Goal: Task Accomplishment & Management: Manage account settings

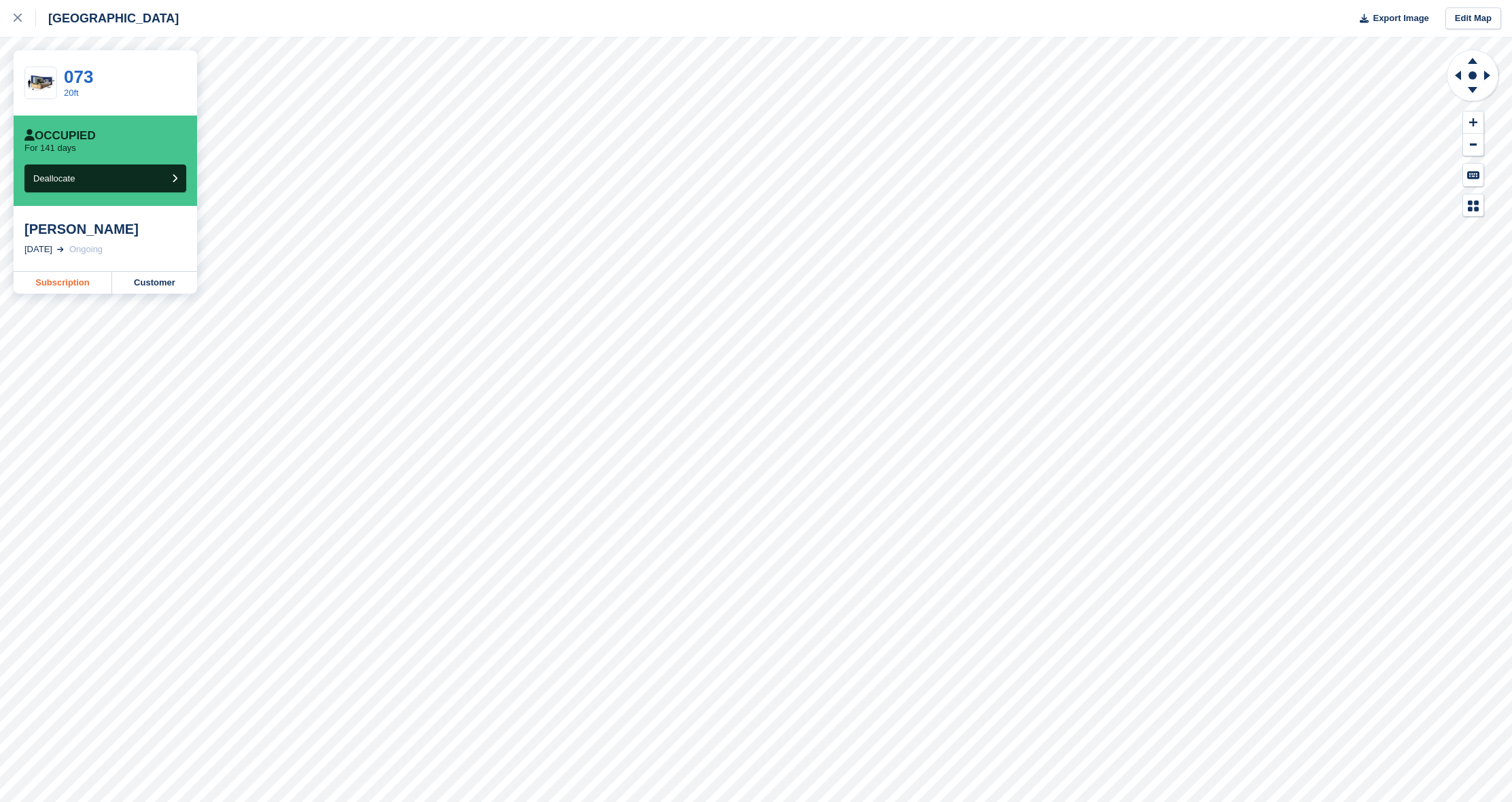
click at [73, 285] on link "Subscription" at bounding box center [63, 282] width 99 height 21
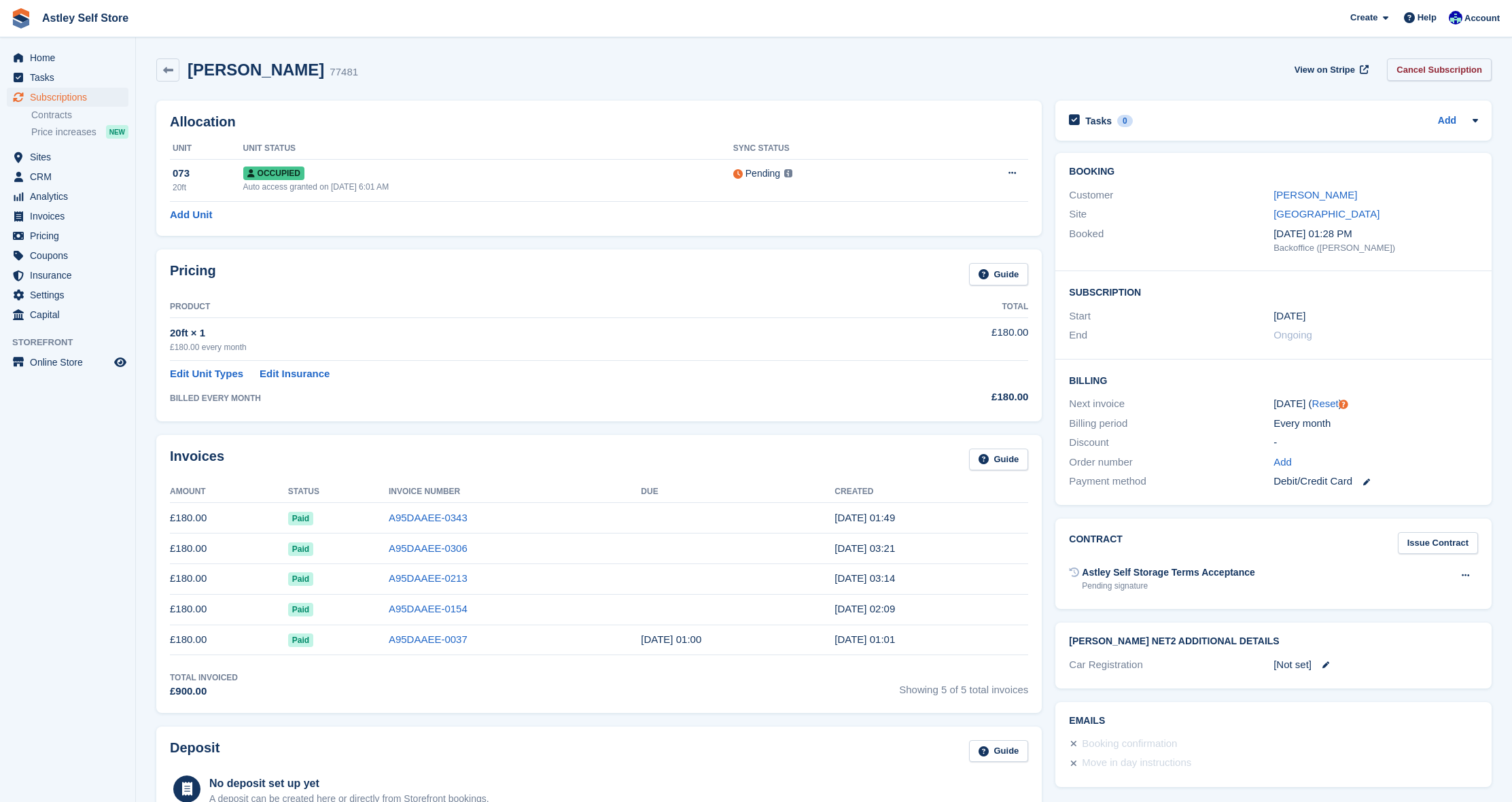
click at [1451, 75] on link "Cancel Subscription" at bounding box center [1440, 69] width 105 height 22
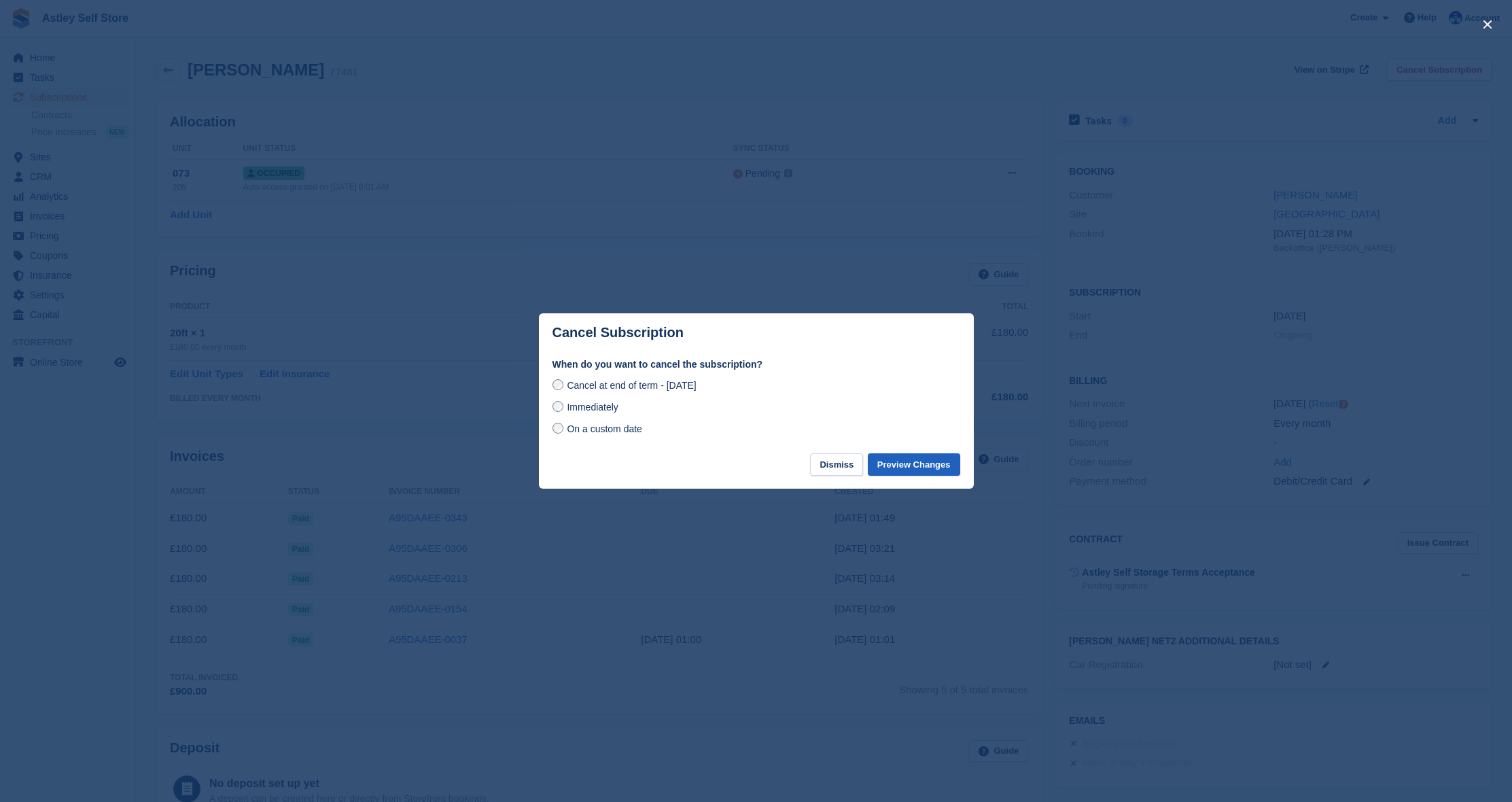
click at [919, 468] on button "Preview Changes" at bounding box center [914, 464] width 92 height 22
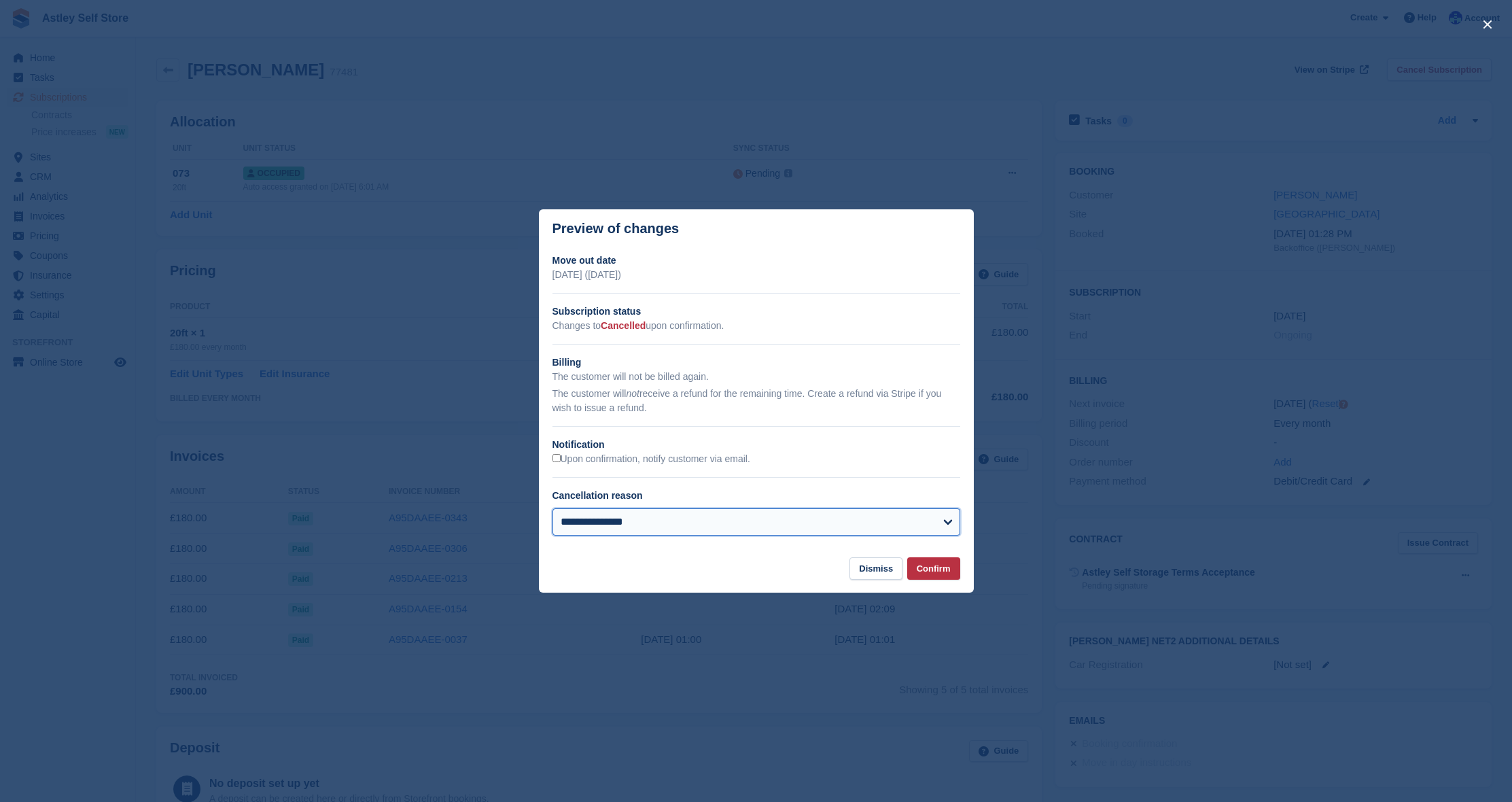
select select "**********"
click at [934, 572] on button "Confirm" at bounding box center [934, 568] width 53 height 22
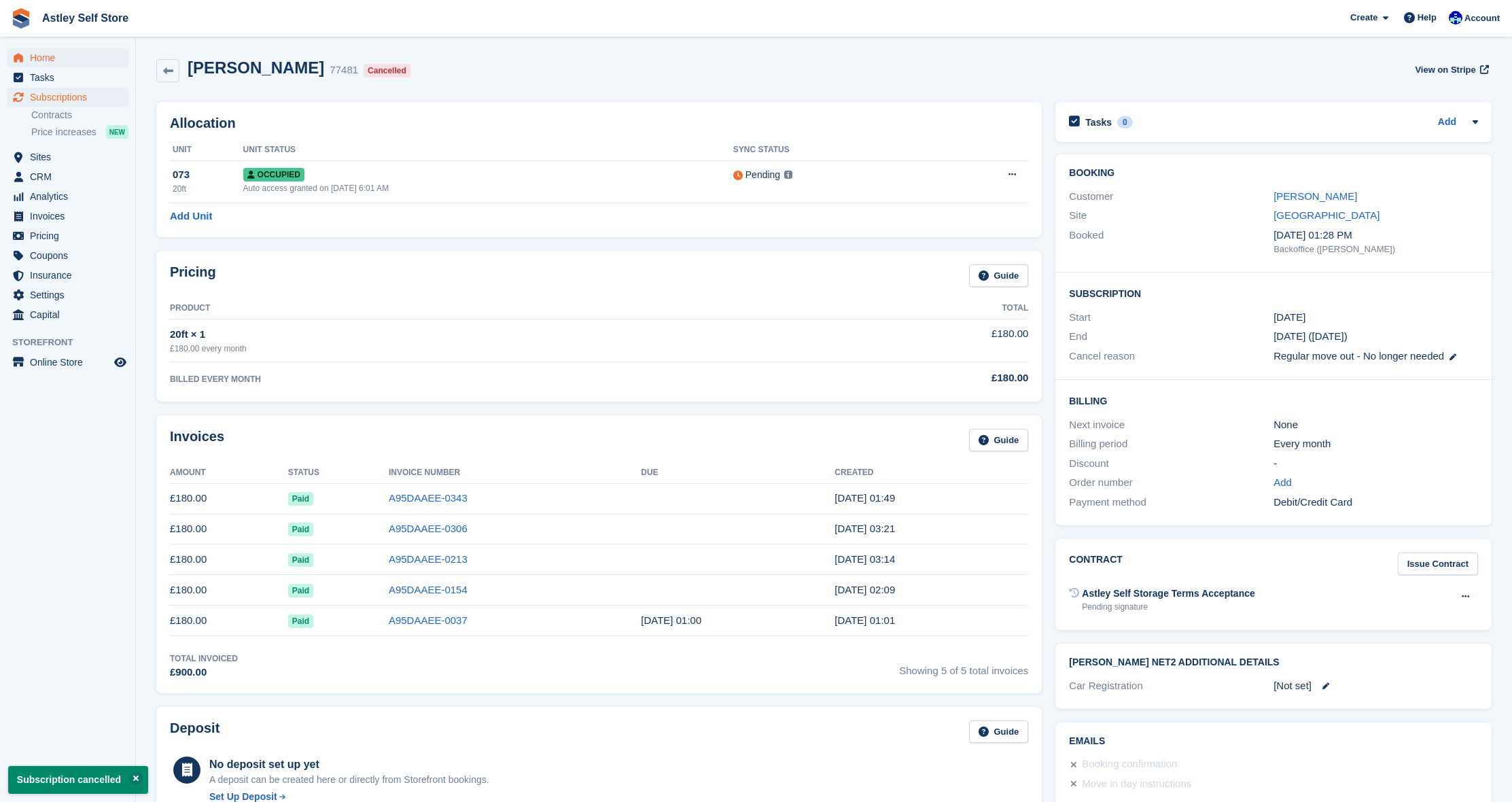
click at [44, 57] on span "Home" at bounding box center [71, 58] width 82 height 19
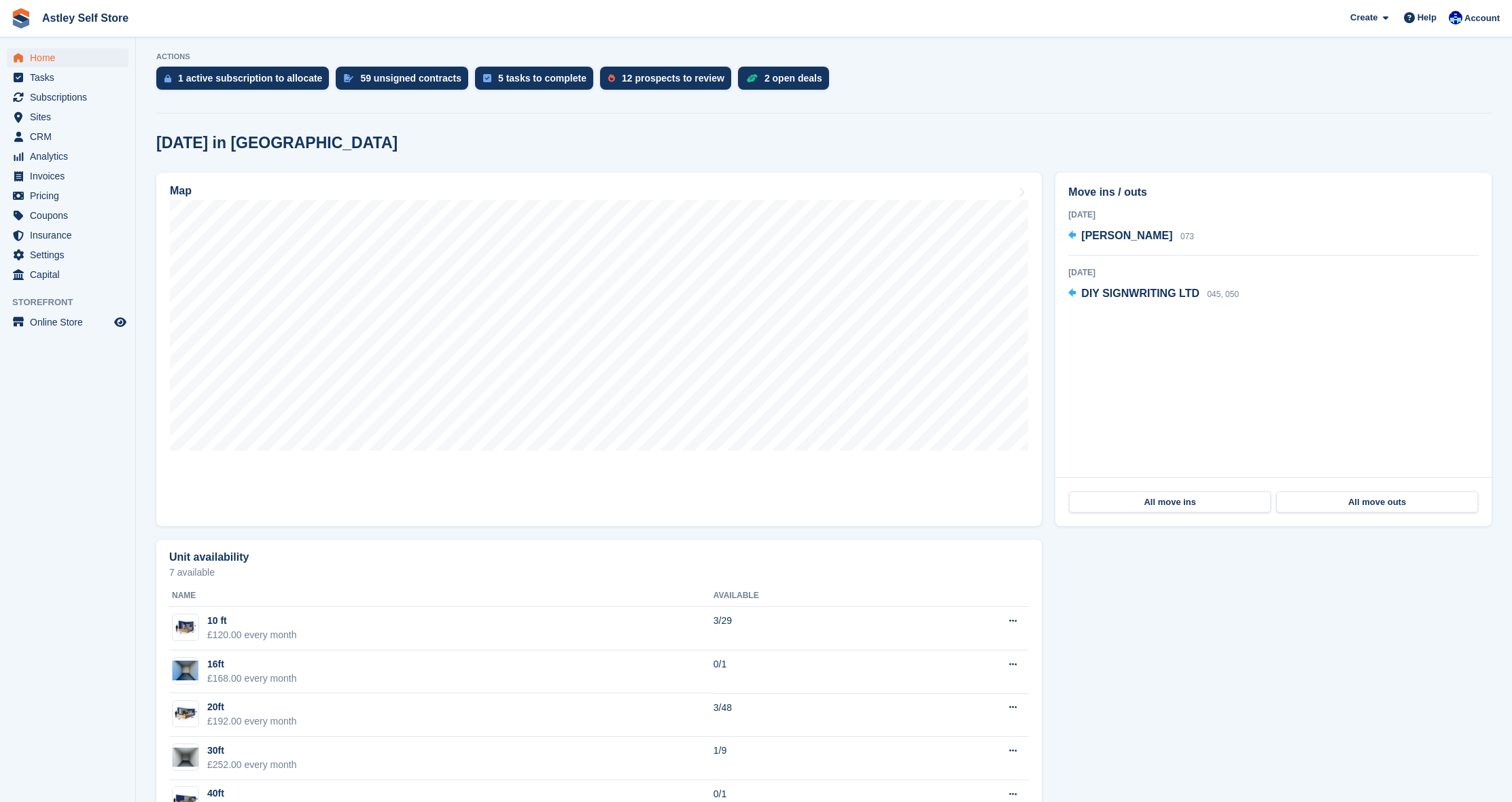
scroll to position [145, 0]
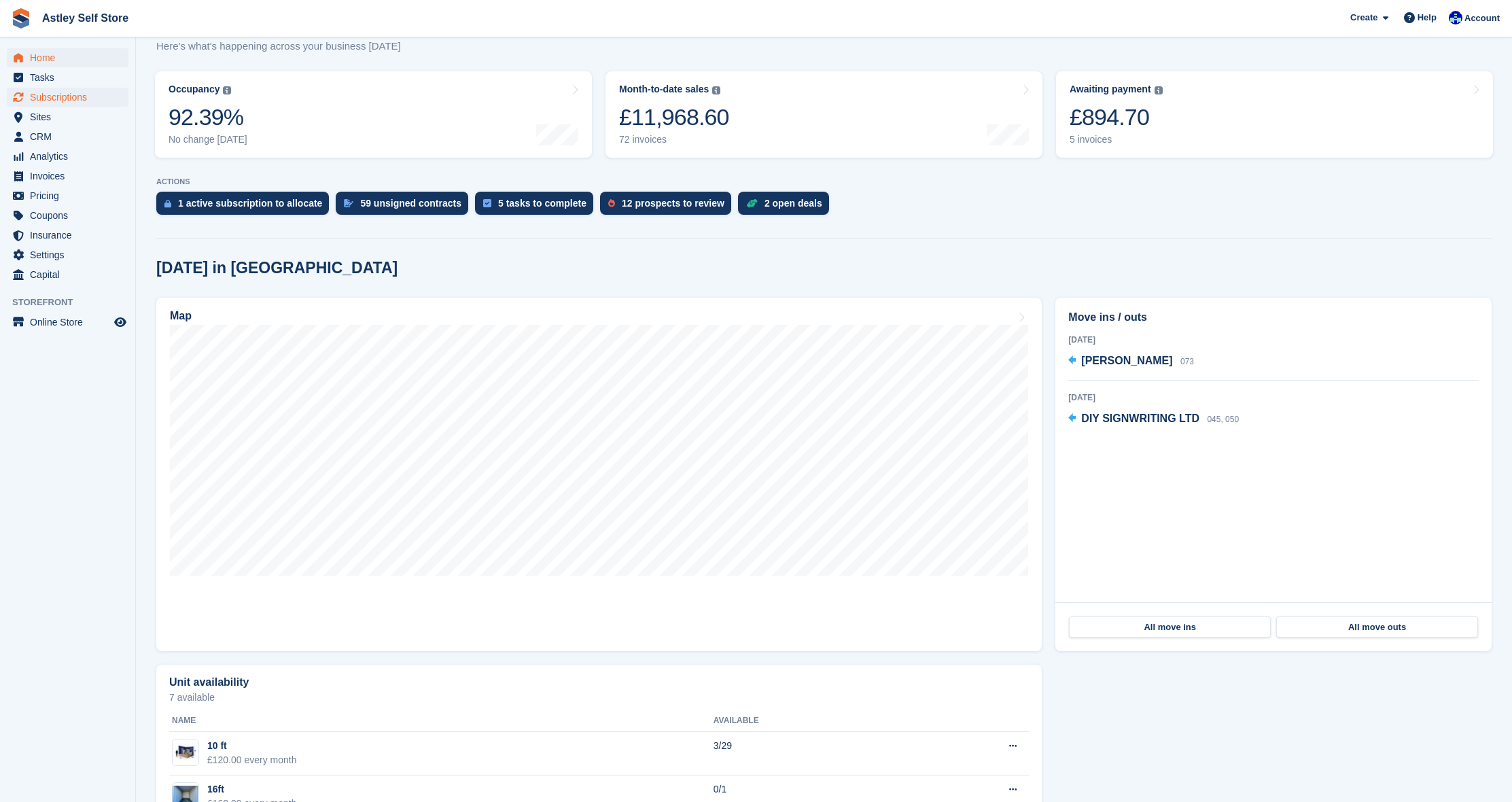
click at [45, 94] on span "Subscriptions" at bounding box center [71, 97] width 82 height 19
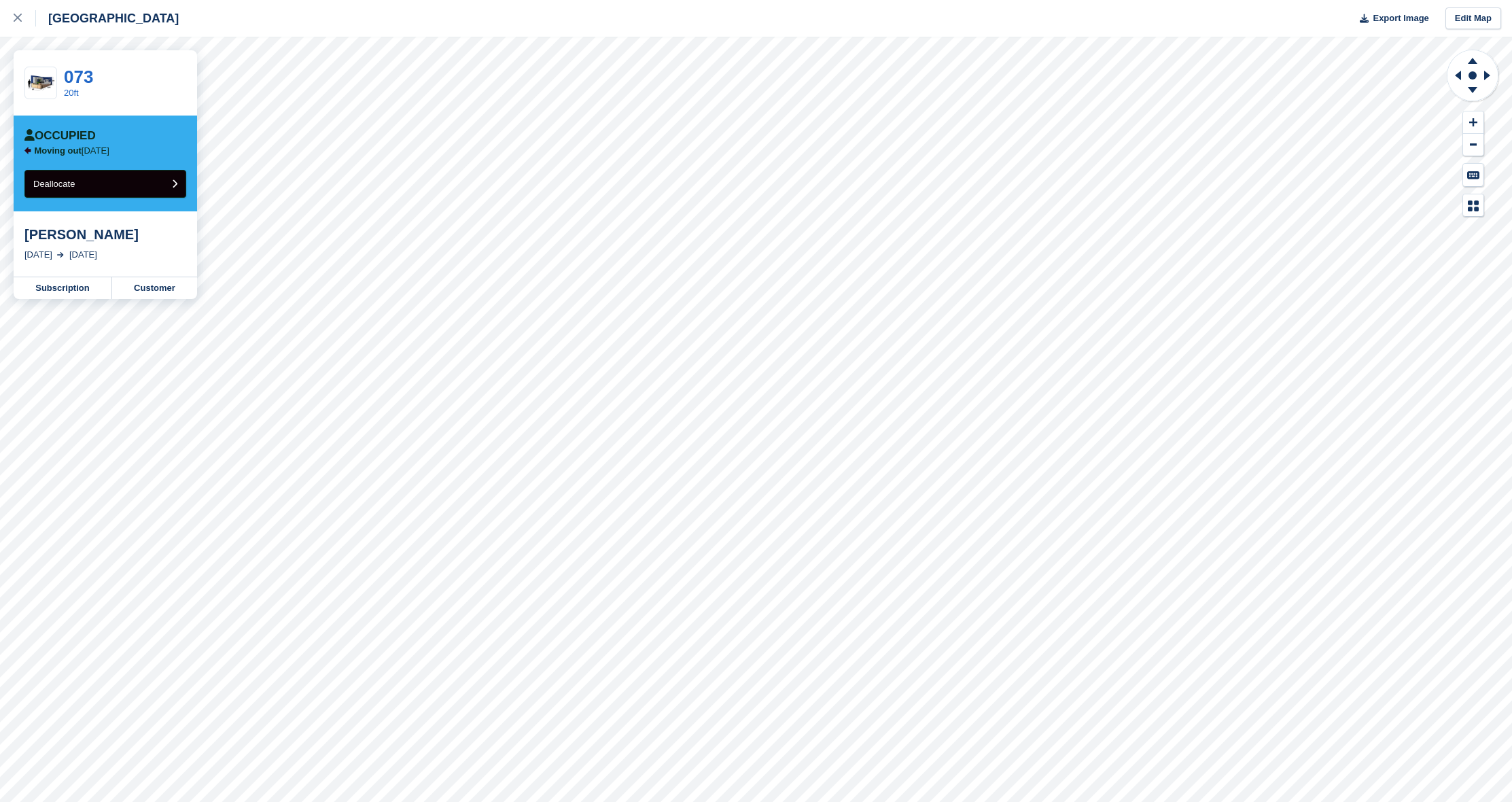
click at [117, 183] on button "Deallocate" at bounding box center [105, 184] width 162 height 28
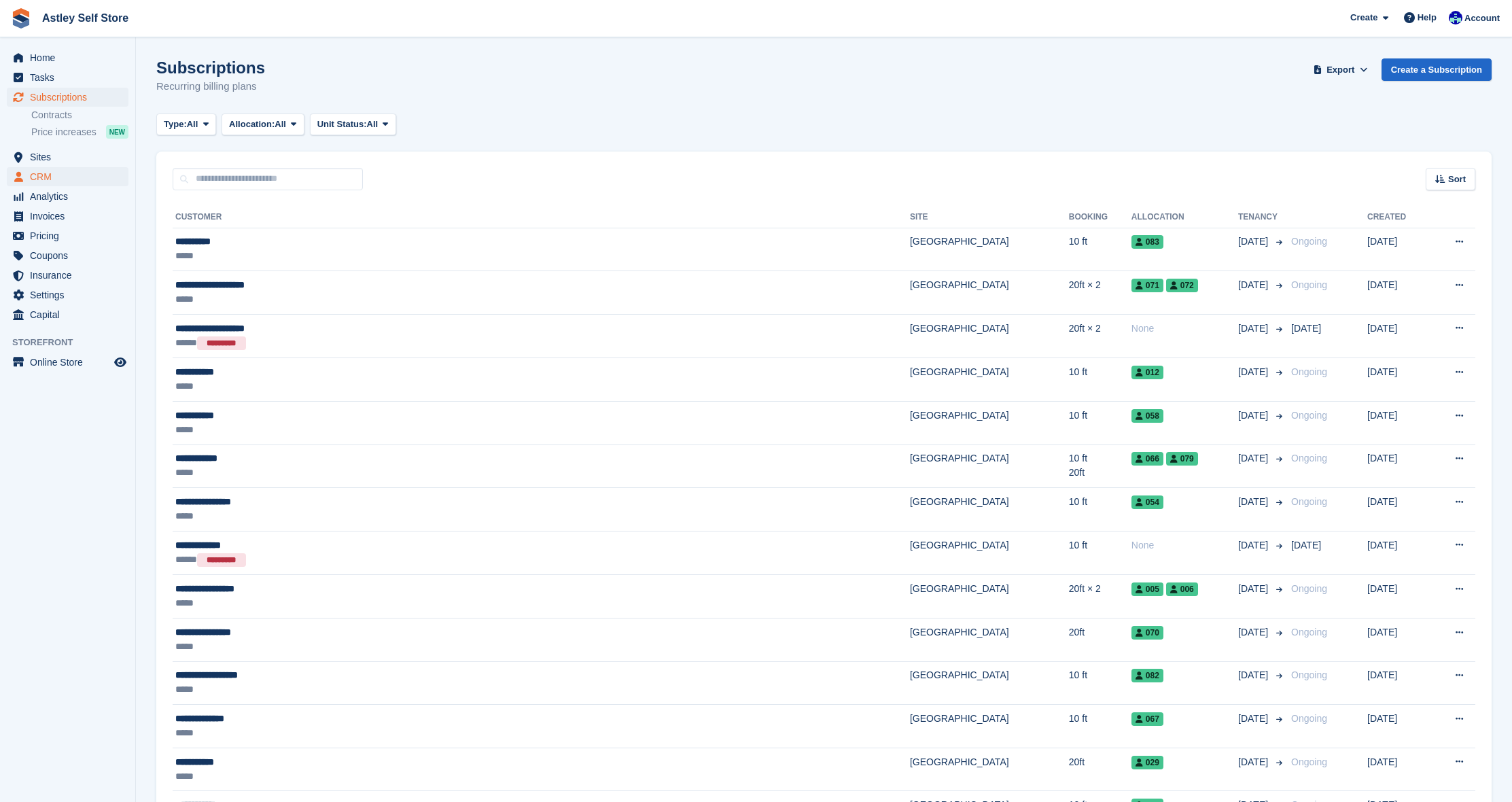
click at [45, 173] on span "CRM" at bounding box center [71, 177] width 82 height 19
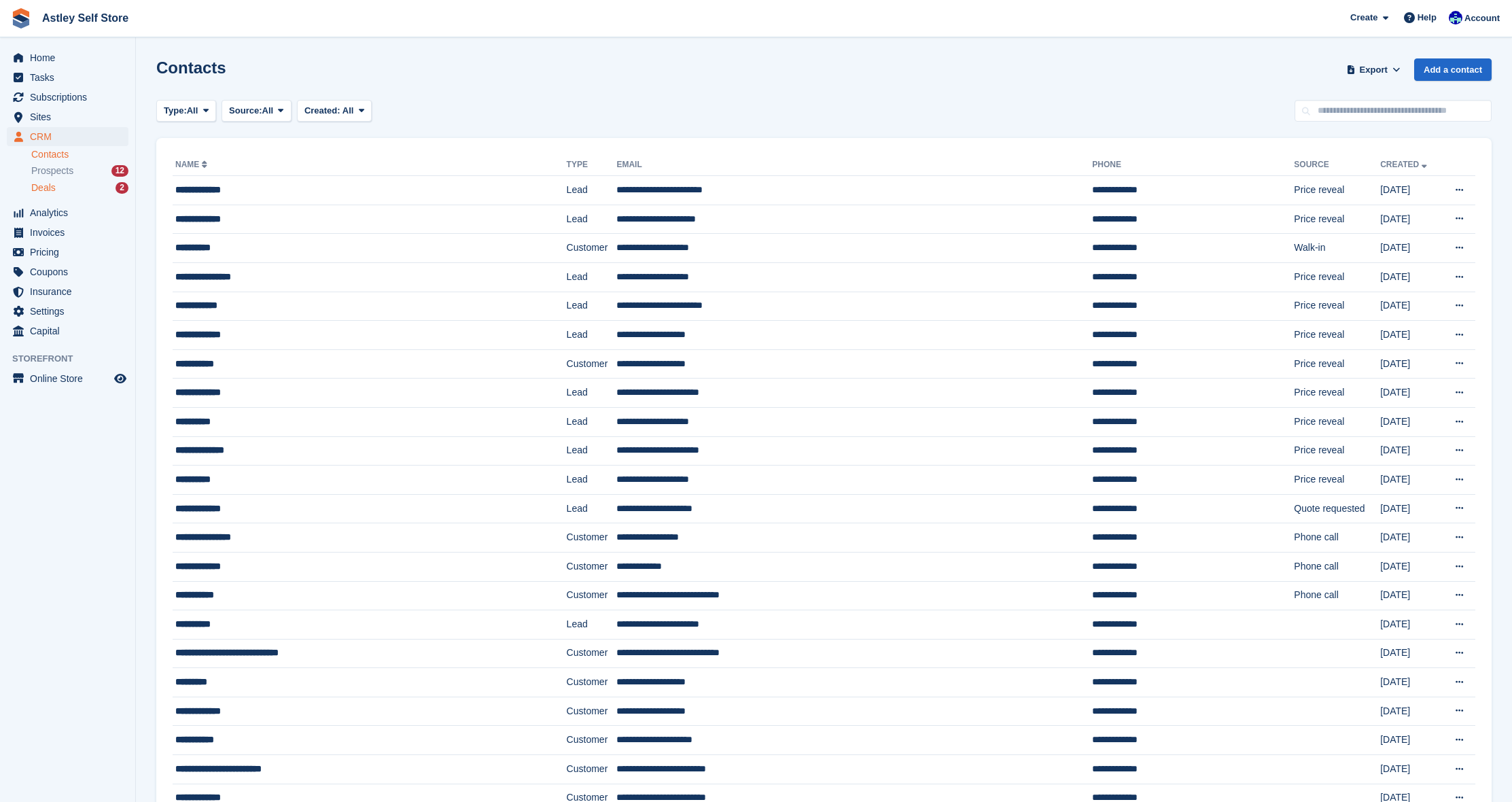
click at [41, 189] on span "Deals" at bounding box center [43, 188] width 24 height 13
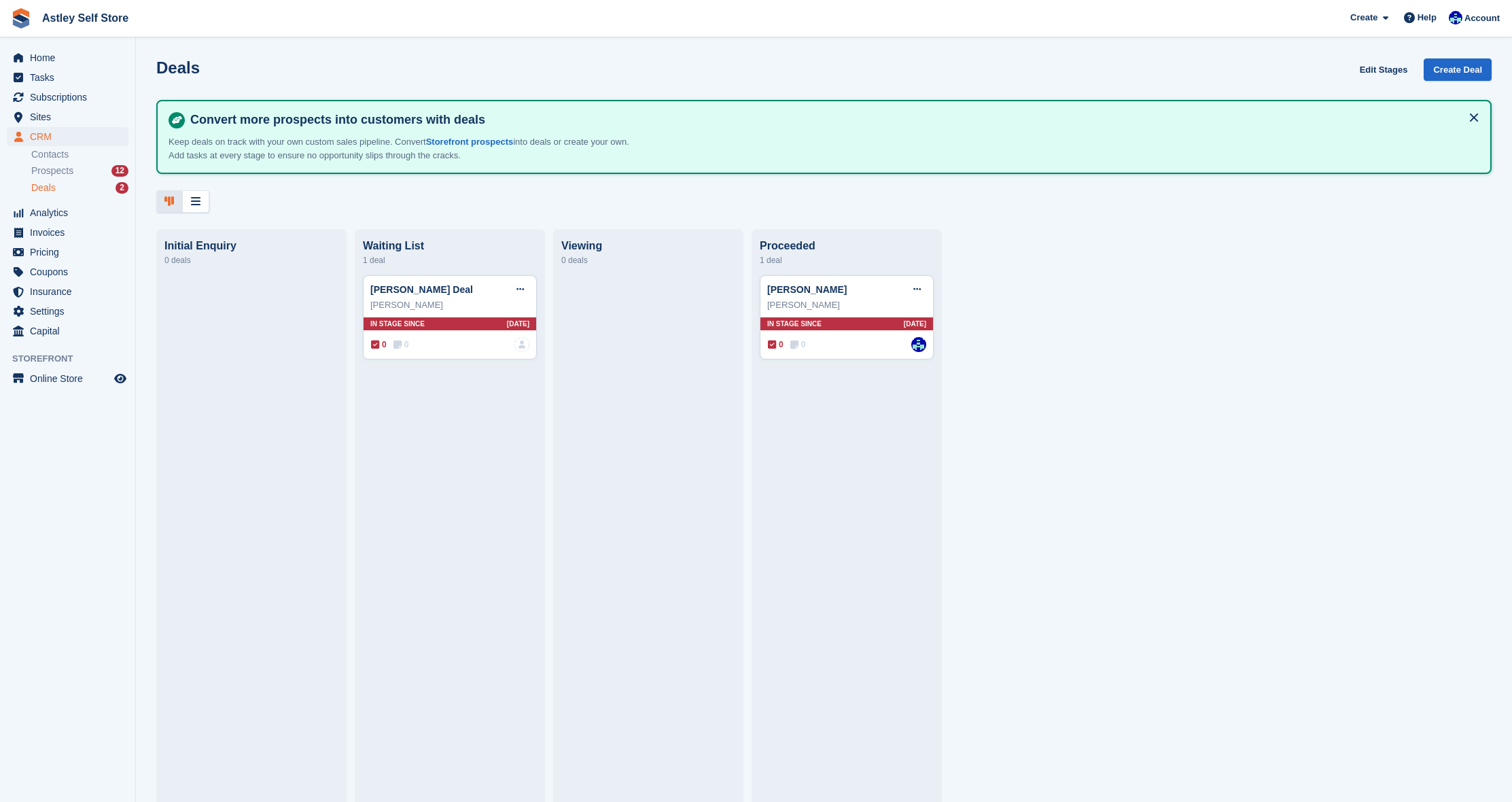
click at [650, 315] on div at bounding box center [649, 533] width 174 height 516
click at [582, 252] on div "0 deals" at bounding box center [649, 260] width 174 height 16
click at [407, 290] on link "[PERSON_NAME] Deal" at bounding box center [421, 289] width 103 height 11
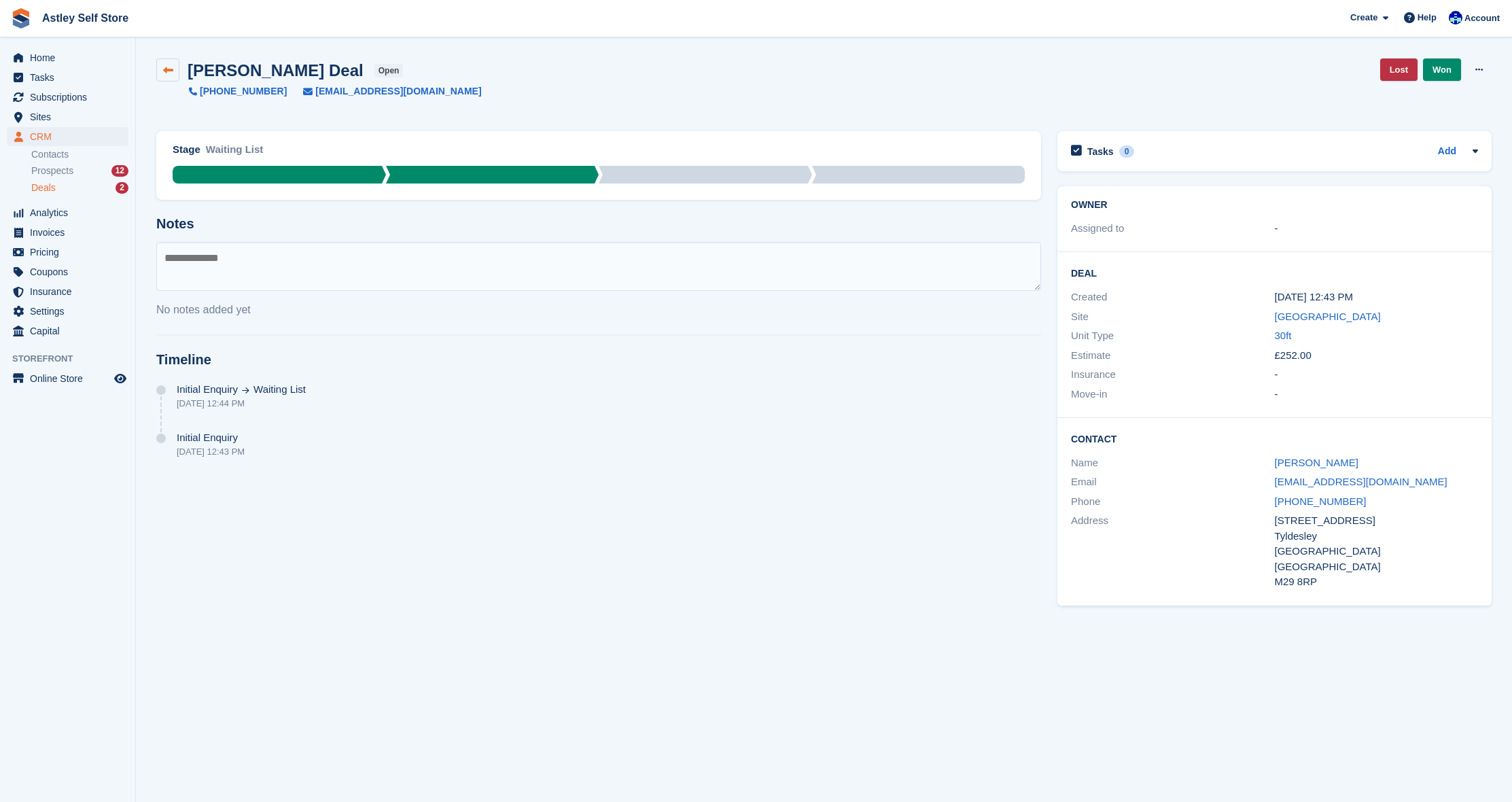
click at [172, 69] on icon at bounding box center [168, 70] width 10 height 10
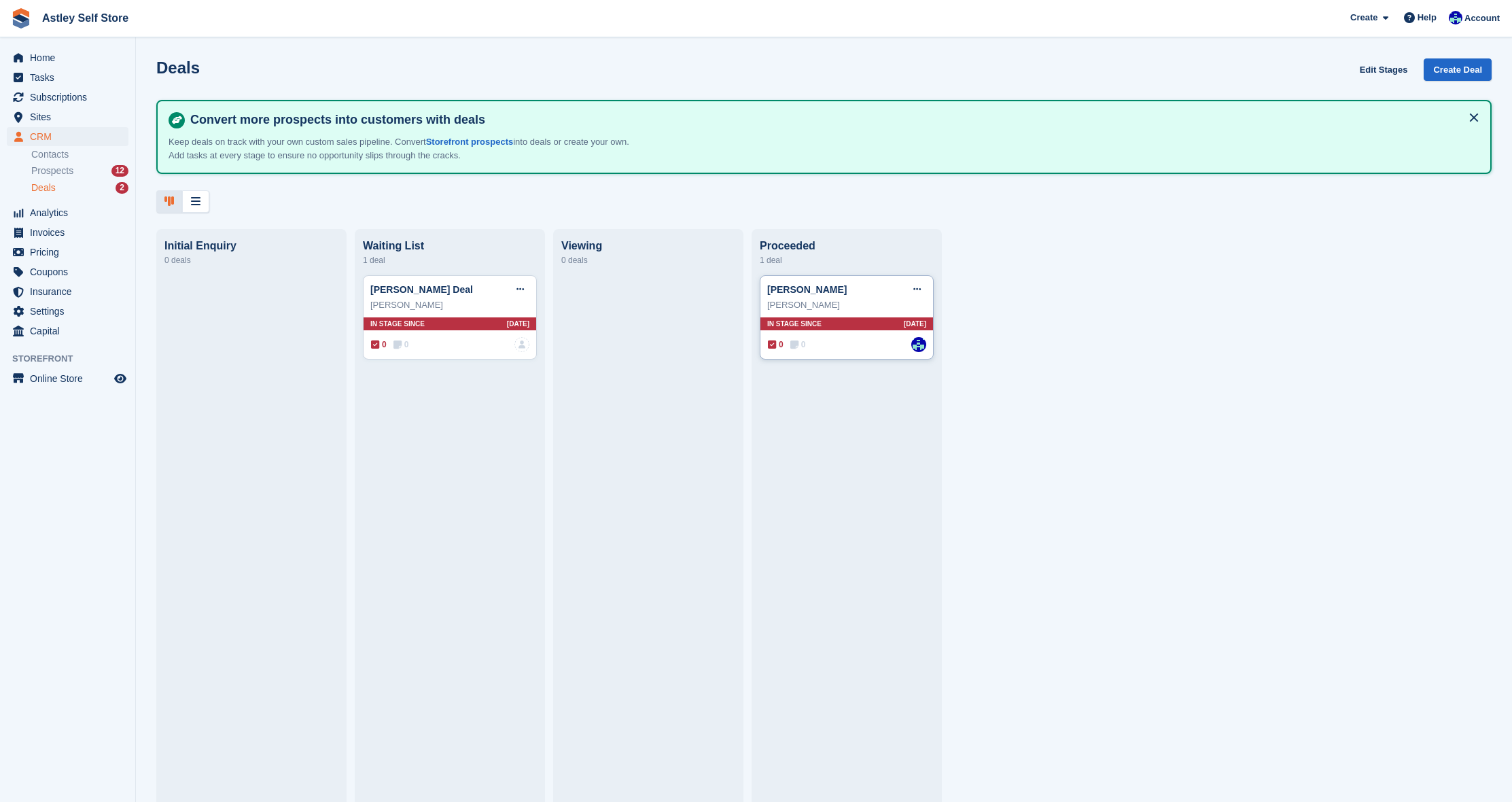
click at [771, 345] on icon at bounding box center [772, 345] width 8 height 10
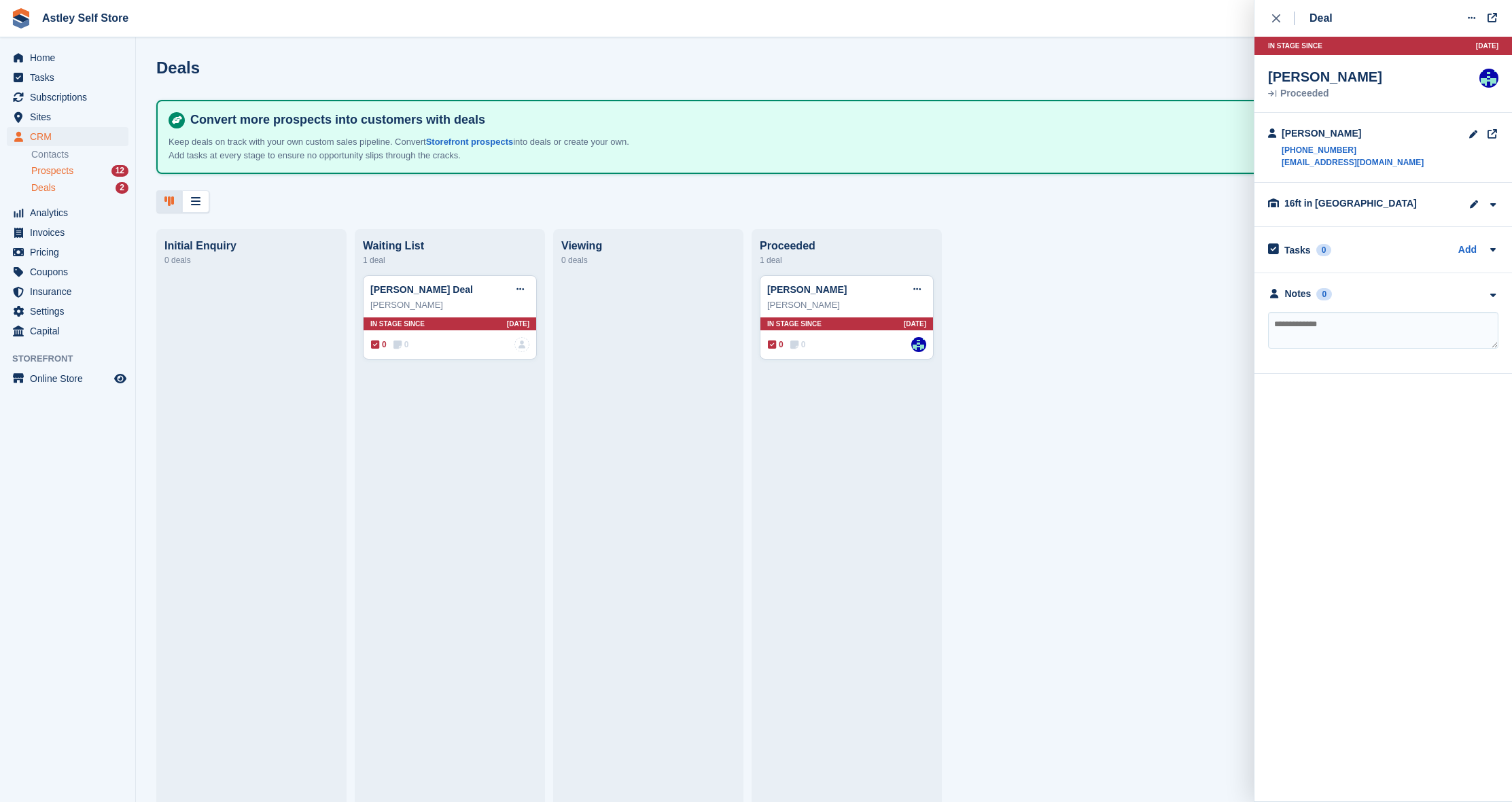
click at [47, 173] on span "Prospects" at bounding box center [52, 171] width 42 height 13
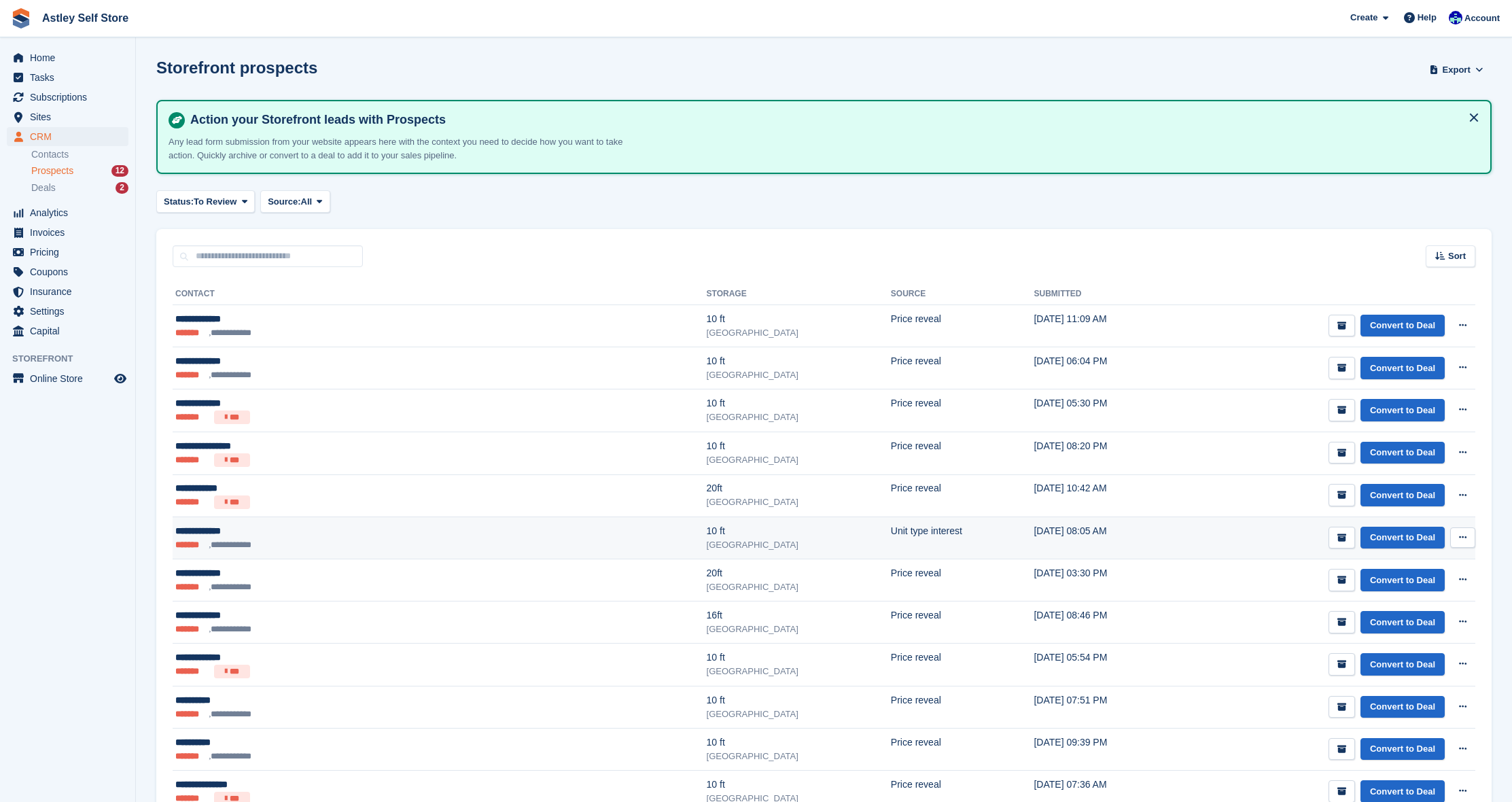
scroll to position [75, 0]
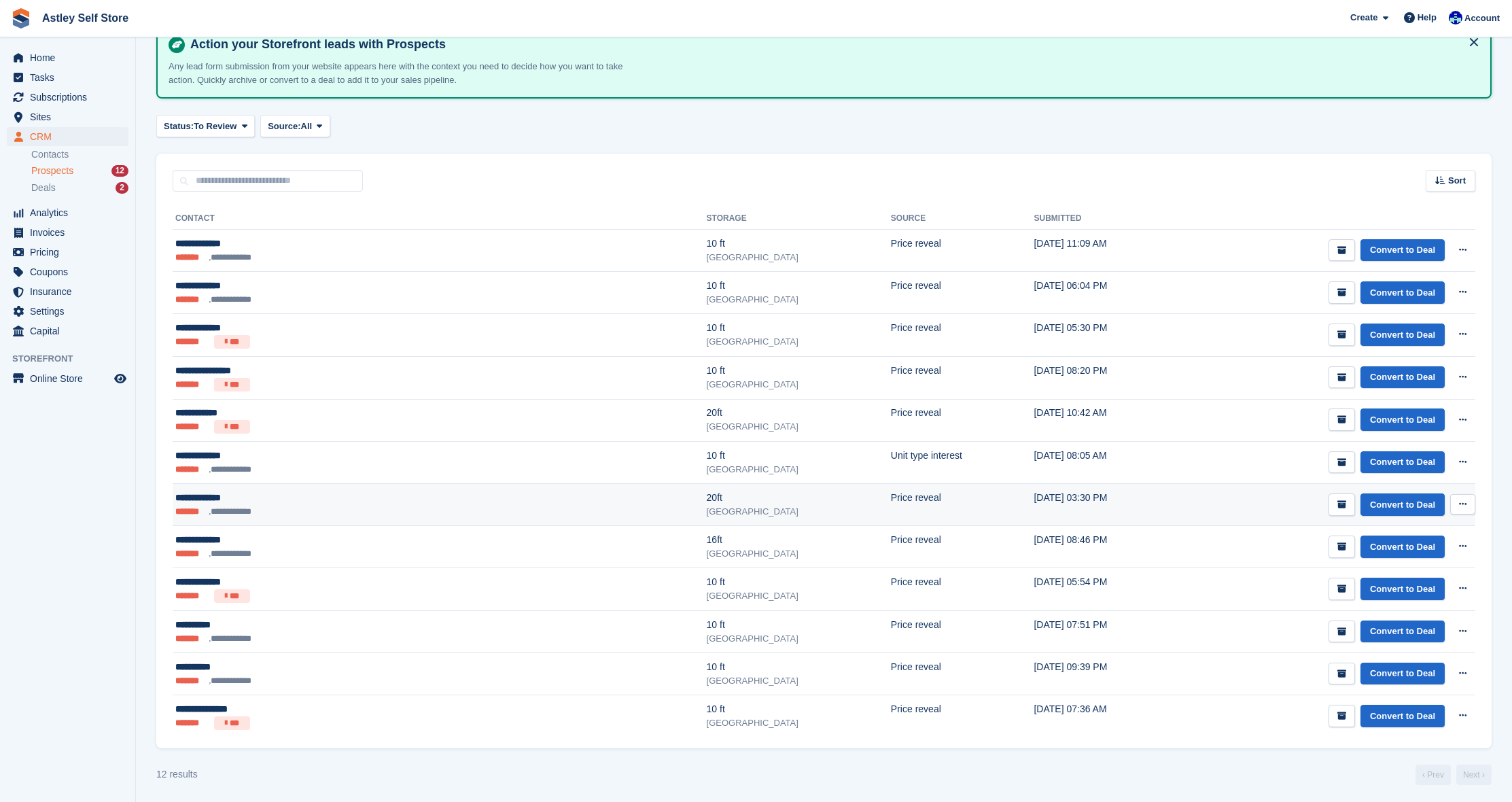
click at [303, 505] on ul "**********" at bounding box center [307, 511] width 263 height 13
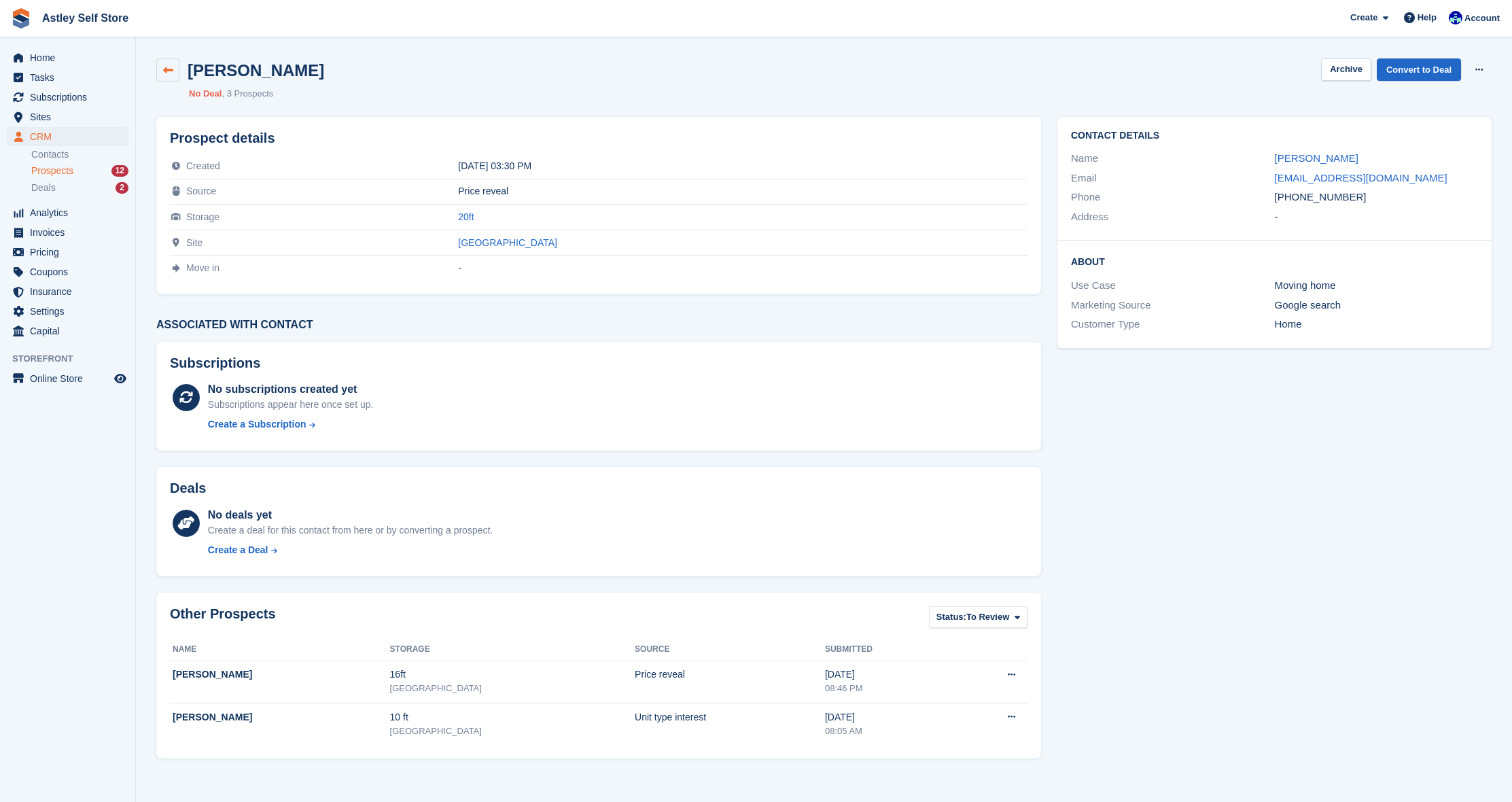
click at [168, 72] on icon at bounding box center [168, 70] width 10 height 10
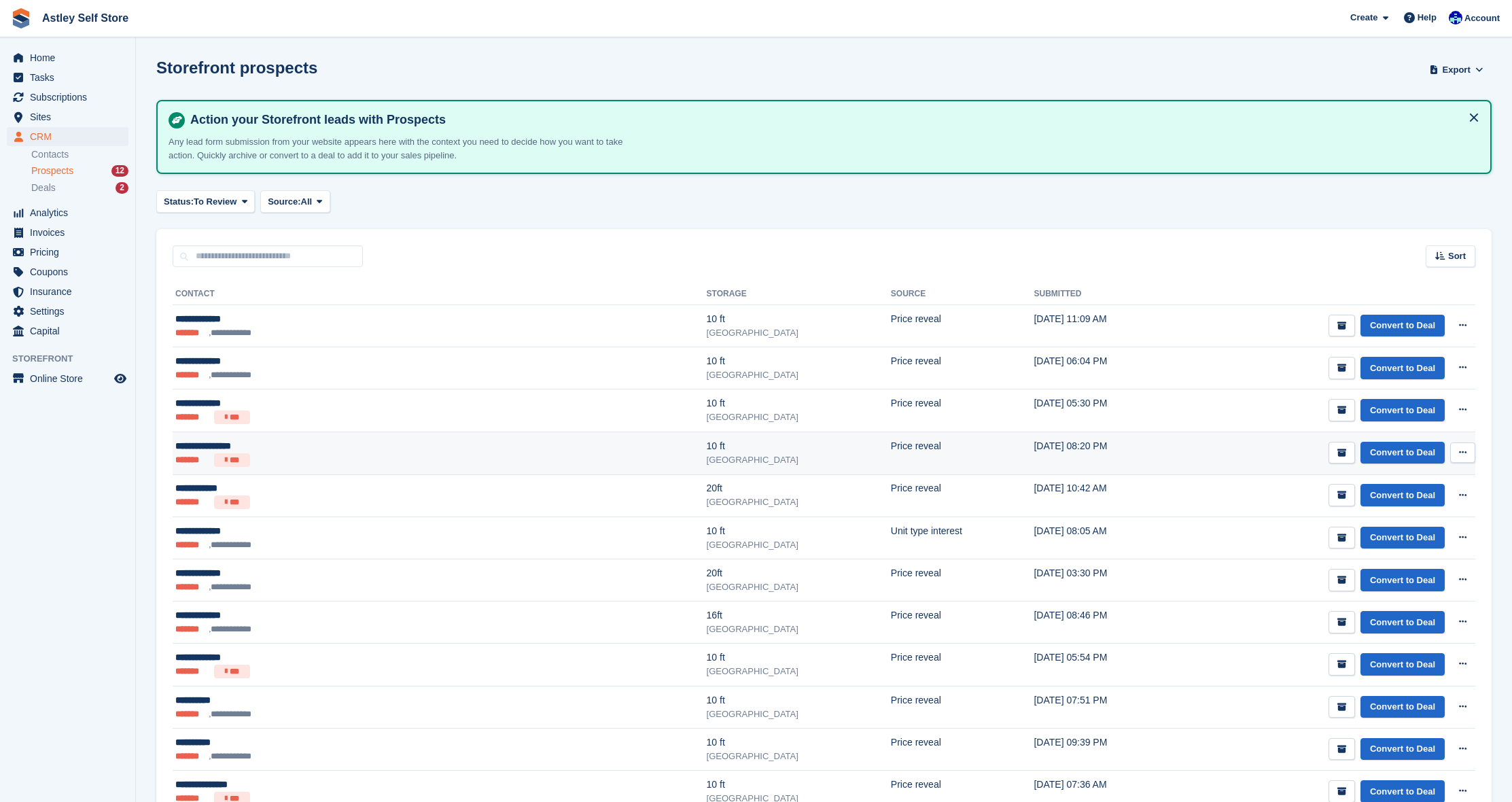
click at [340, 456] on ul "******* ***" at bounding box center [307, 460] width 263 height 13
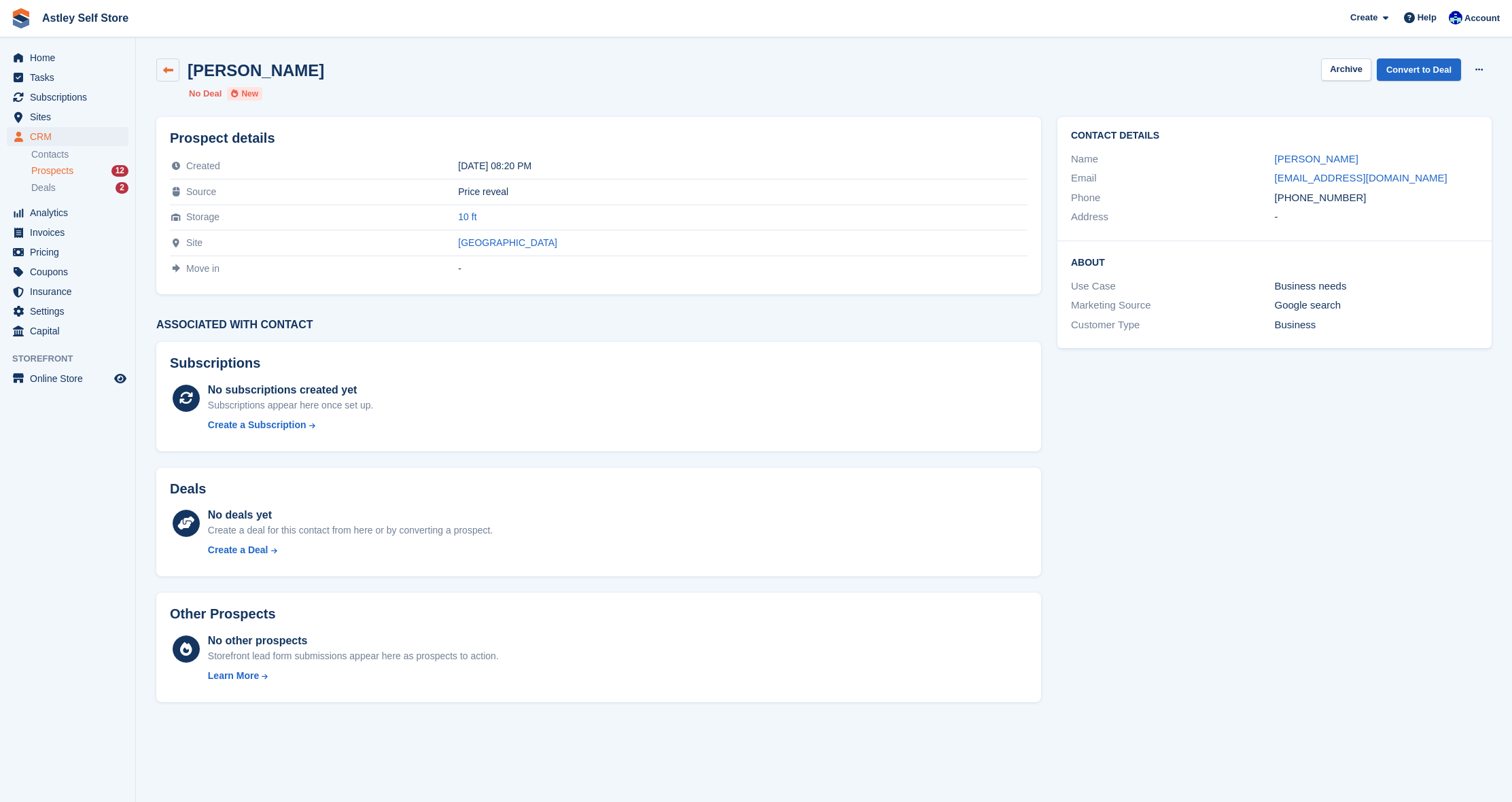
click at [172, 73] on icon at bounding box center [168, 70] width 10 height 10
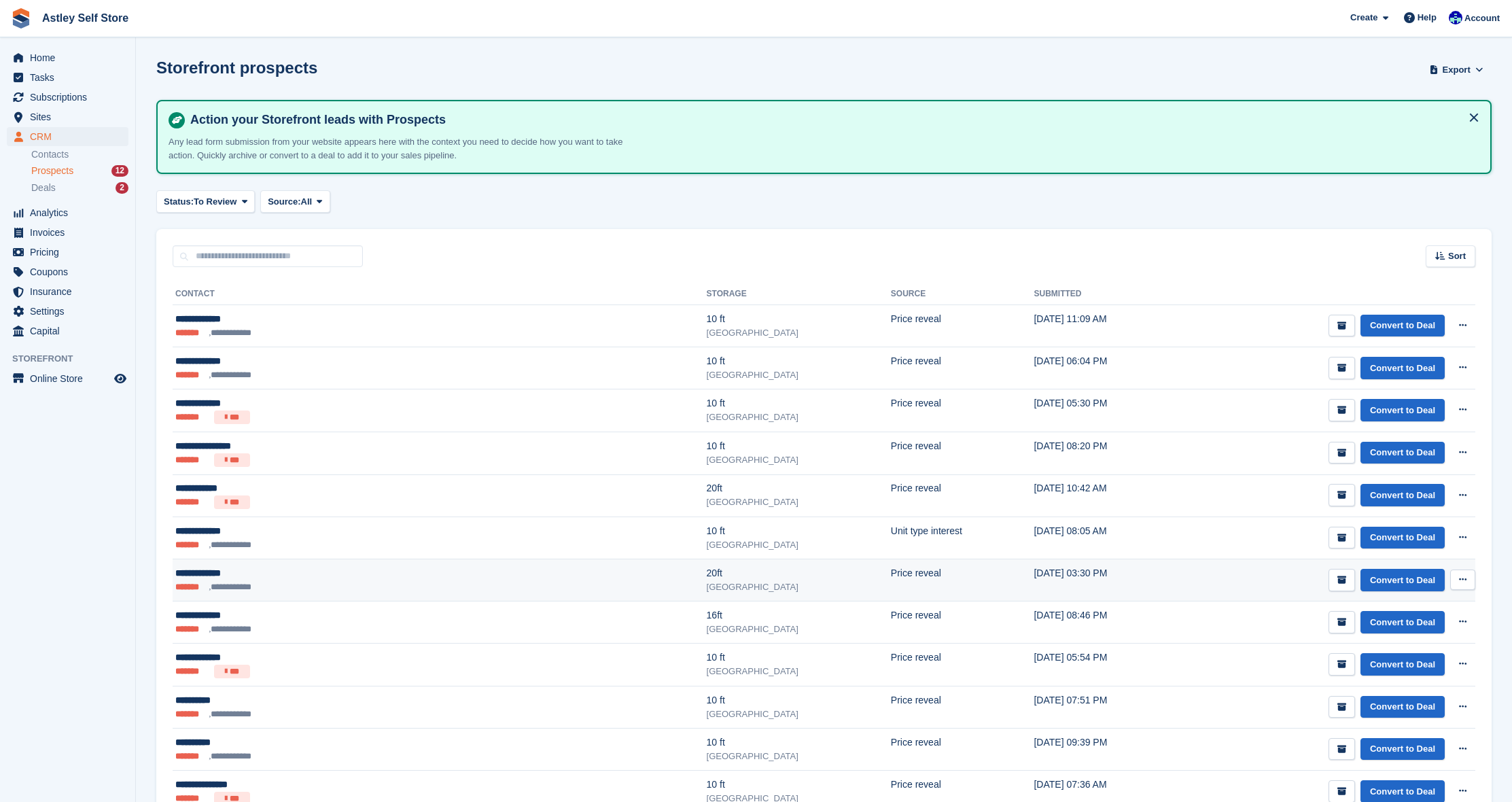
scroll to position [75, 0]
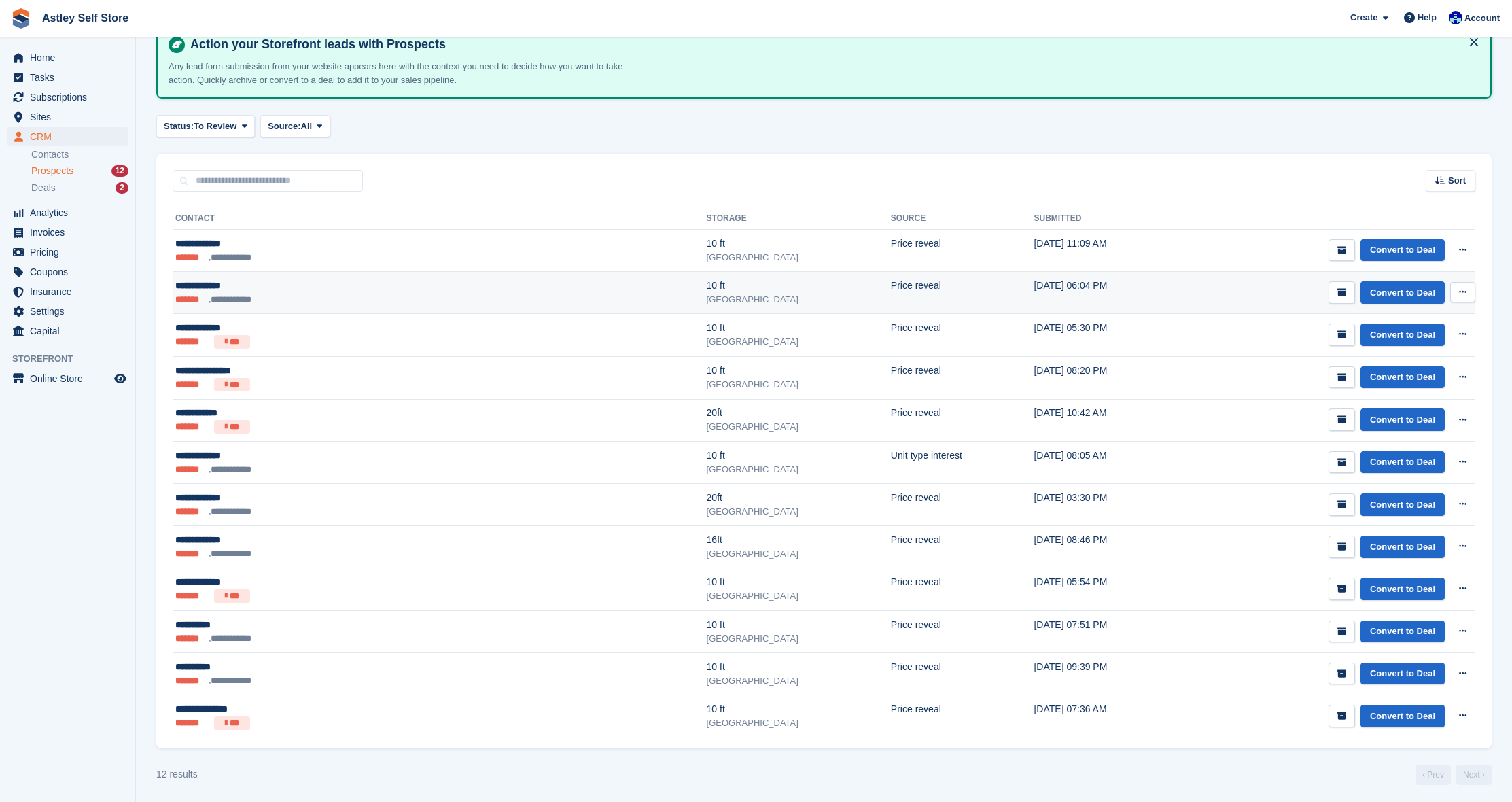
click at [356, 300] on ul "**********" at bounding box center [307, 300] width 263 height 13
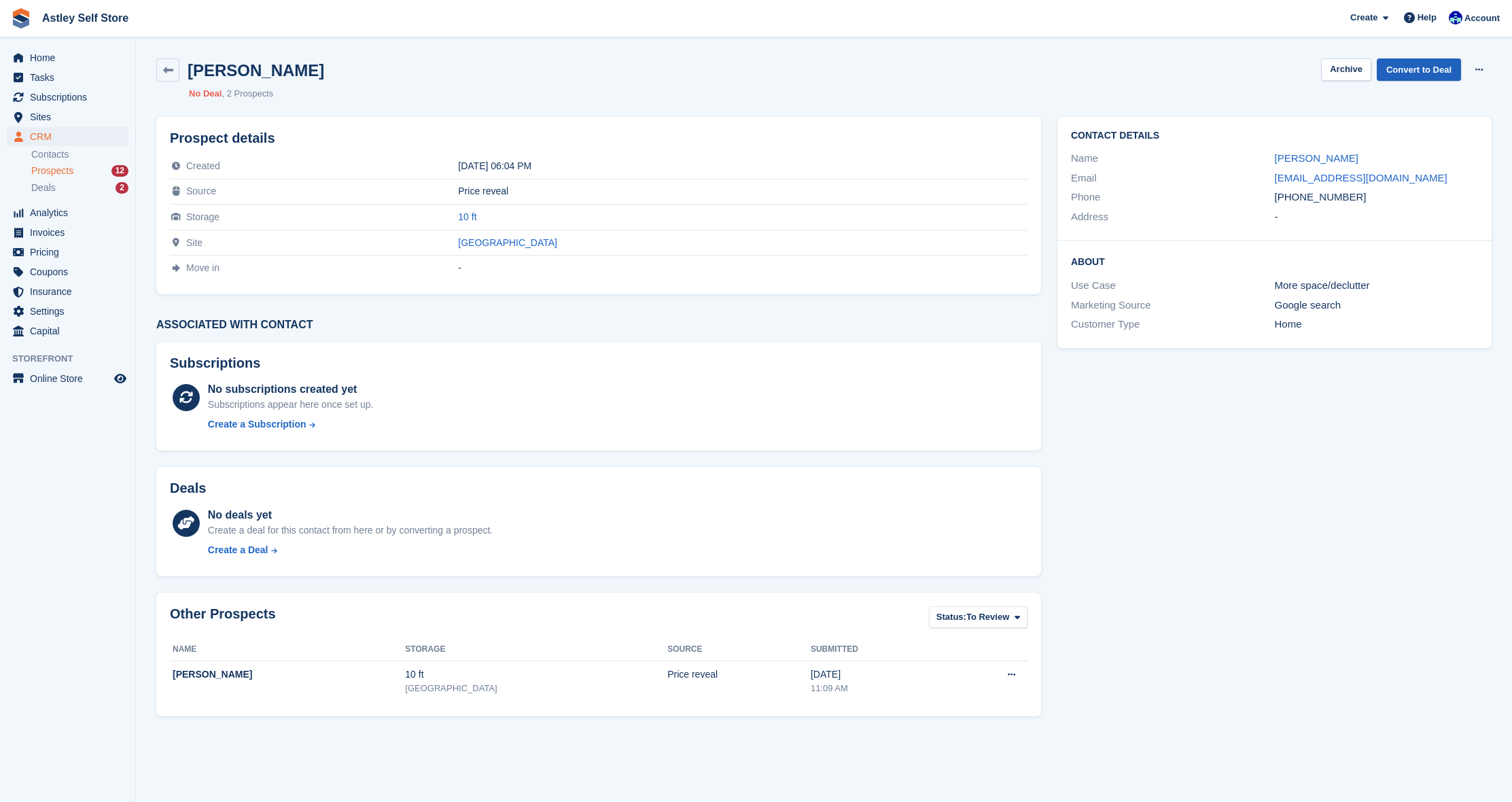
click at [1407, 70] on link "Convert to Deal" at bounding box center [1419, 69] width 84 height 22
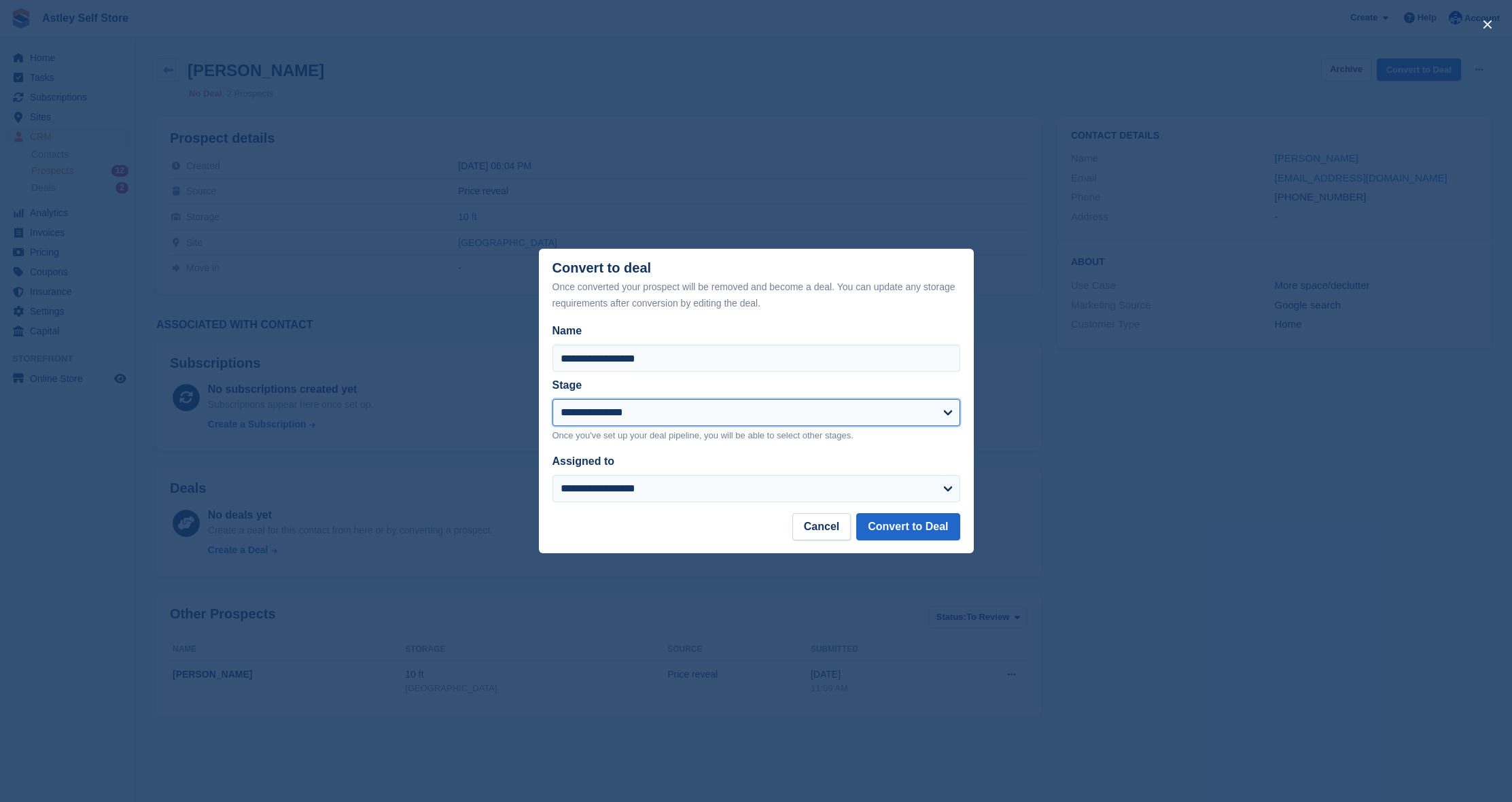
select select "****"
click at [930, 533] on button "Convert to Deal" at bounding box center [908, 526] width 103 height 27
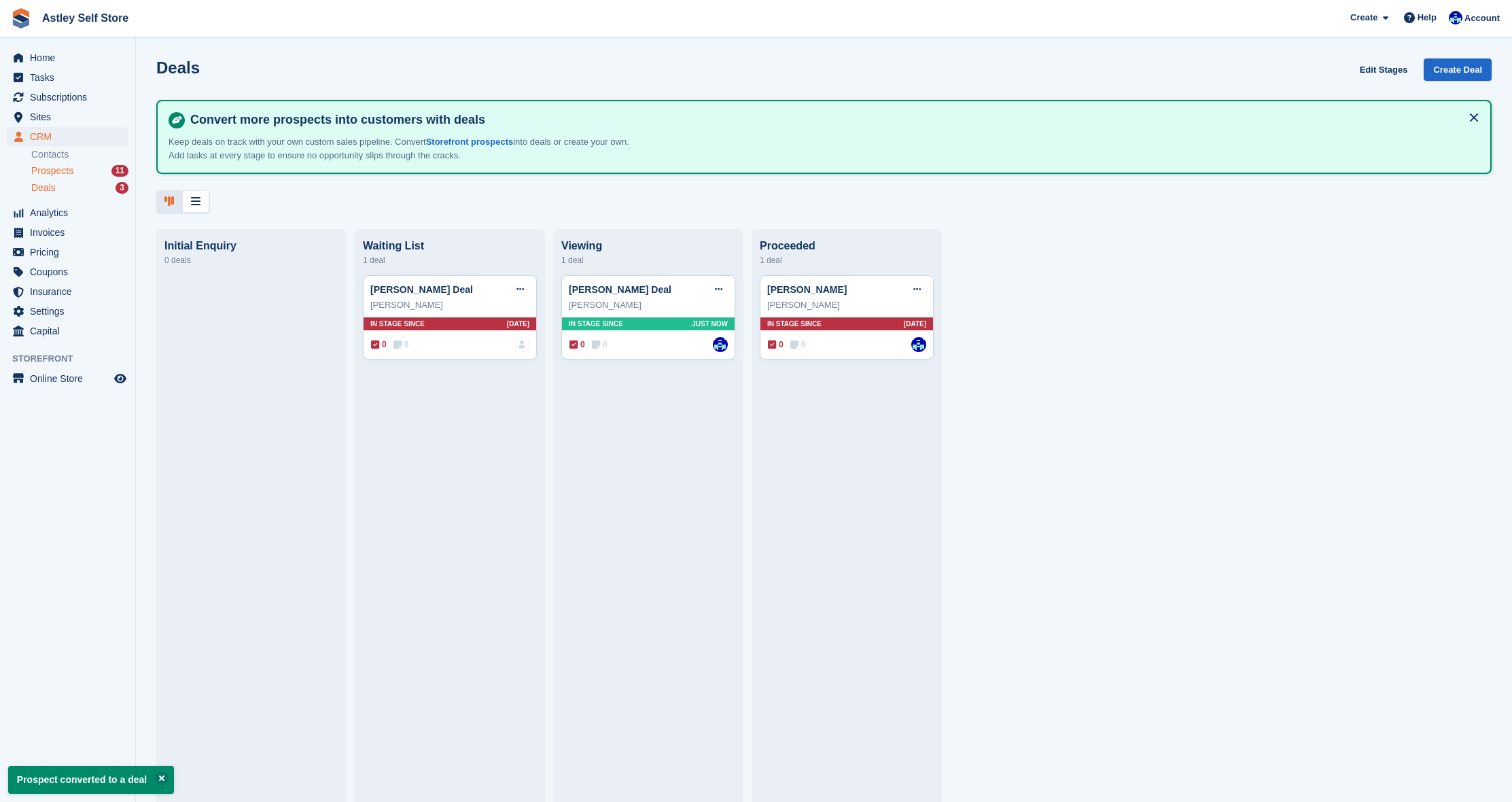
click at [63, 170] on span "Prospects" at bounding box center [52, 171] width 42 height 13
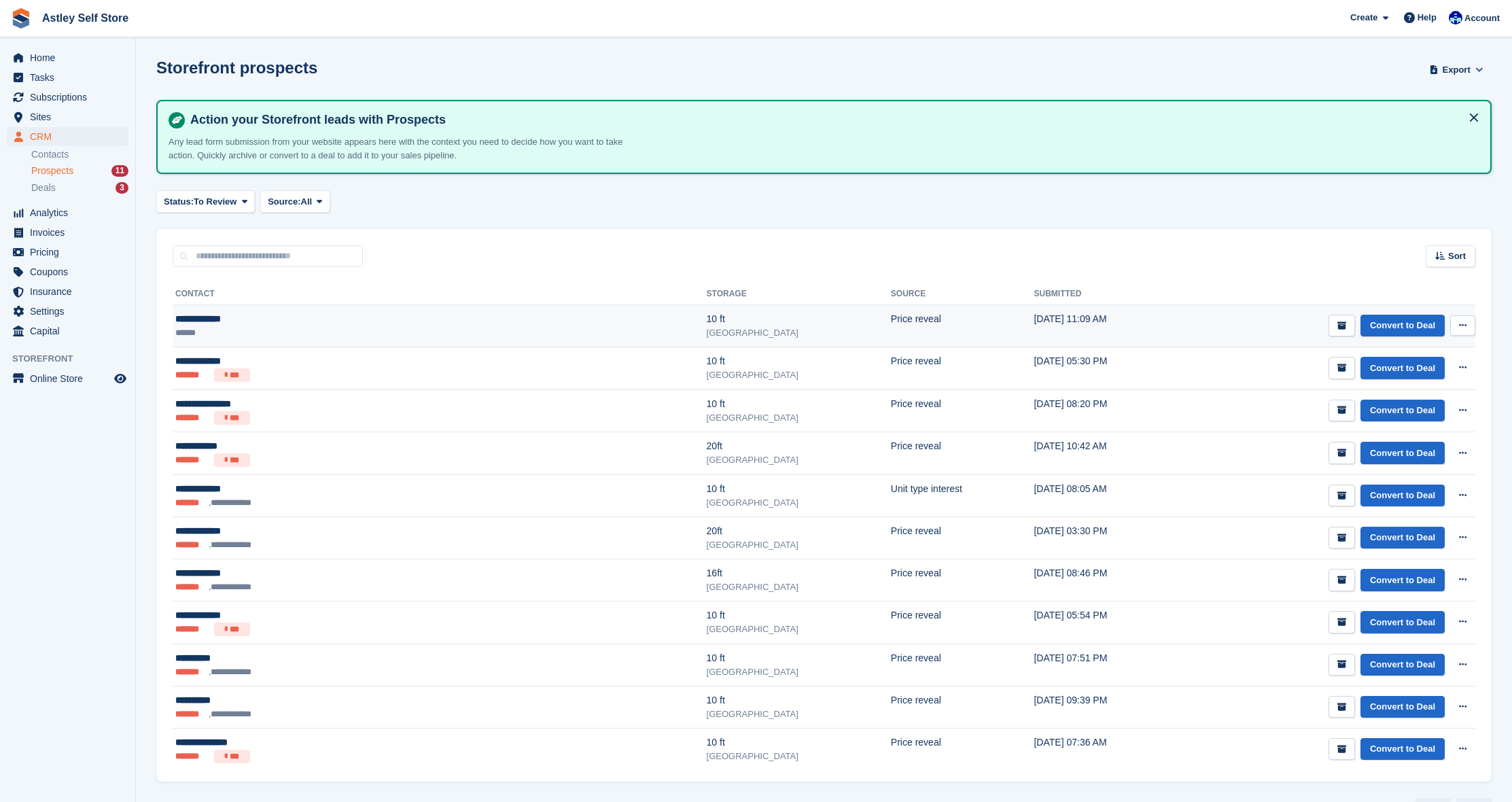
click at [254, 338] on ul "******" at bounding box center [307, 333] width 263 height 13
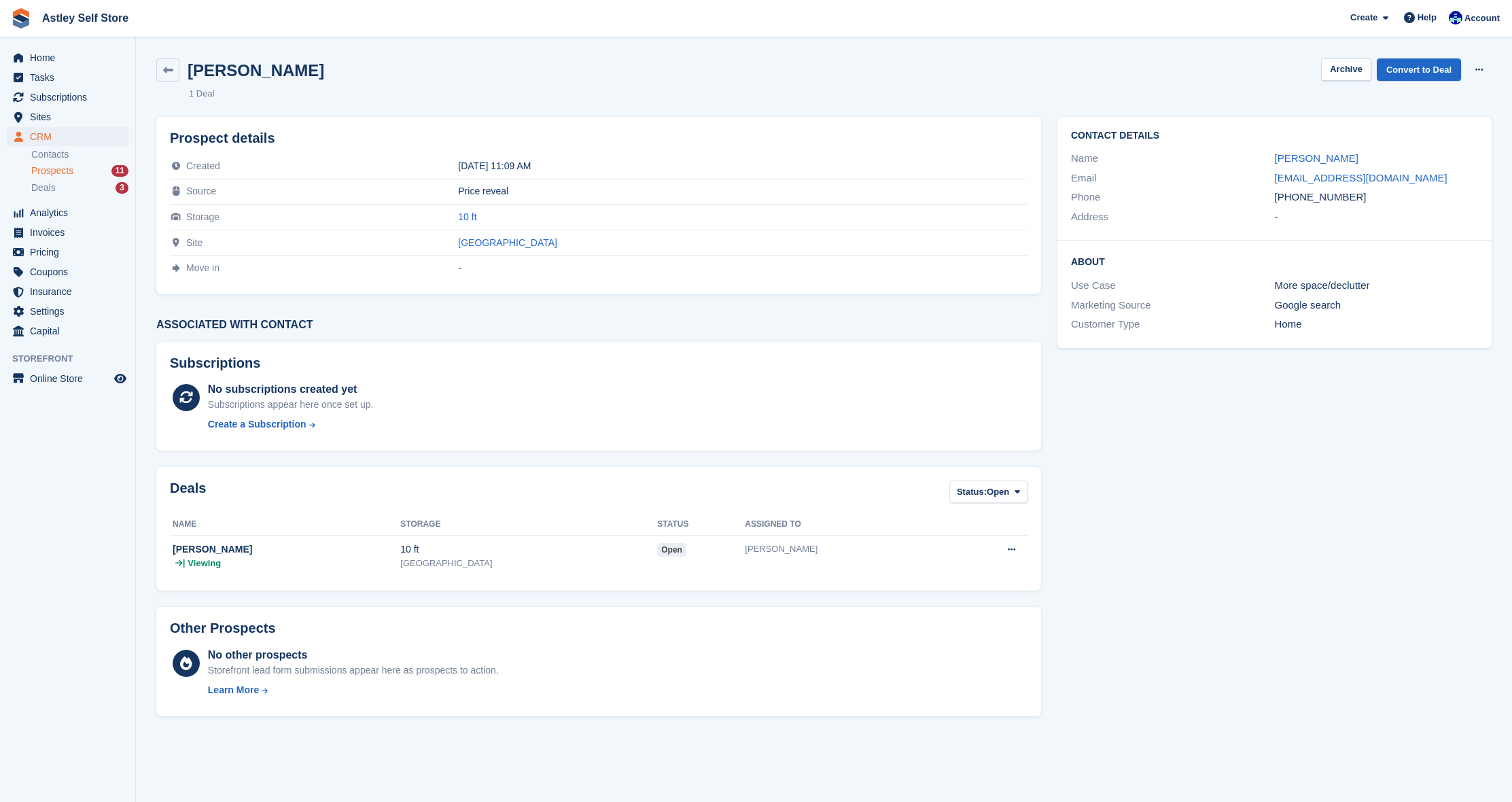
click at [61, 173] on span "Prospects" at bounding box center [52, 171] width 42 height 13
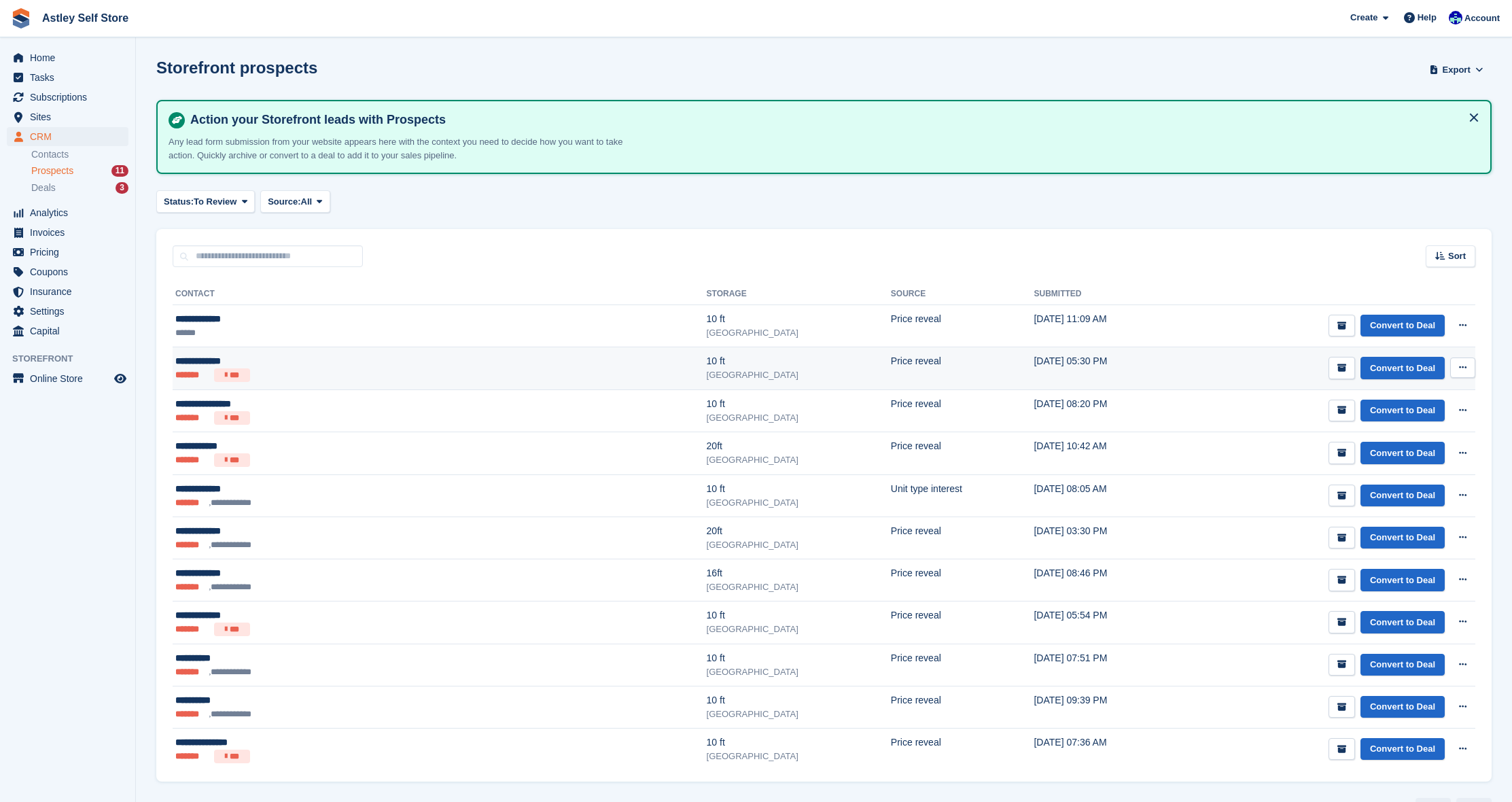
click at [1460, 370] on icon at bounding box center [1463, 367] width 7 height 9
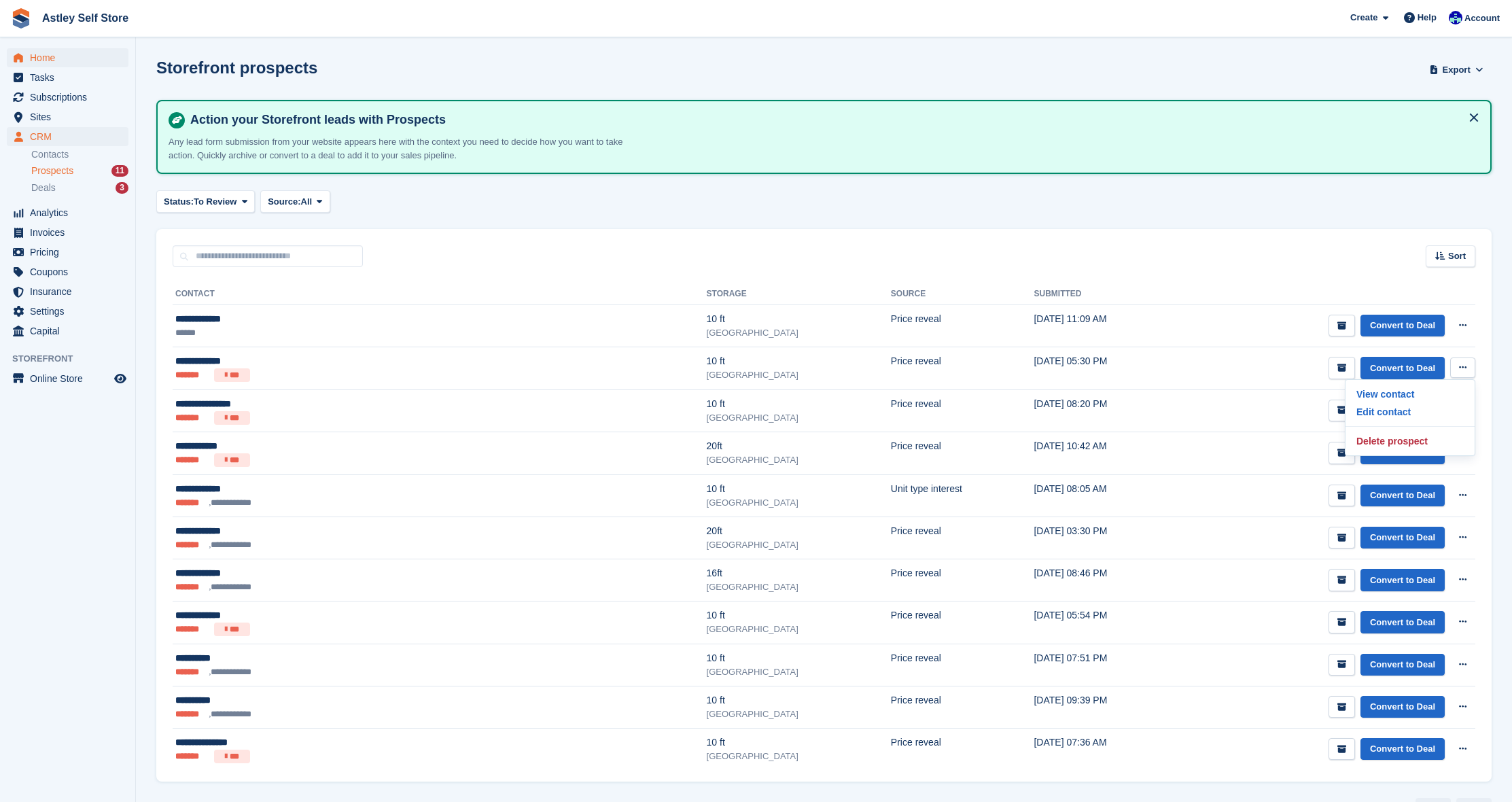
click at [55, 58] on span "Home" at bounding box center [71, 58] width 82 height 19
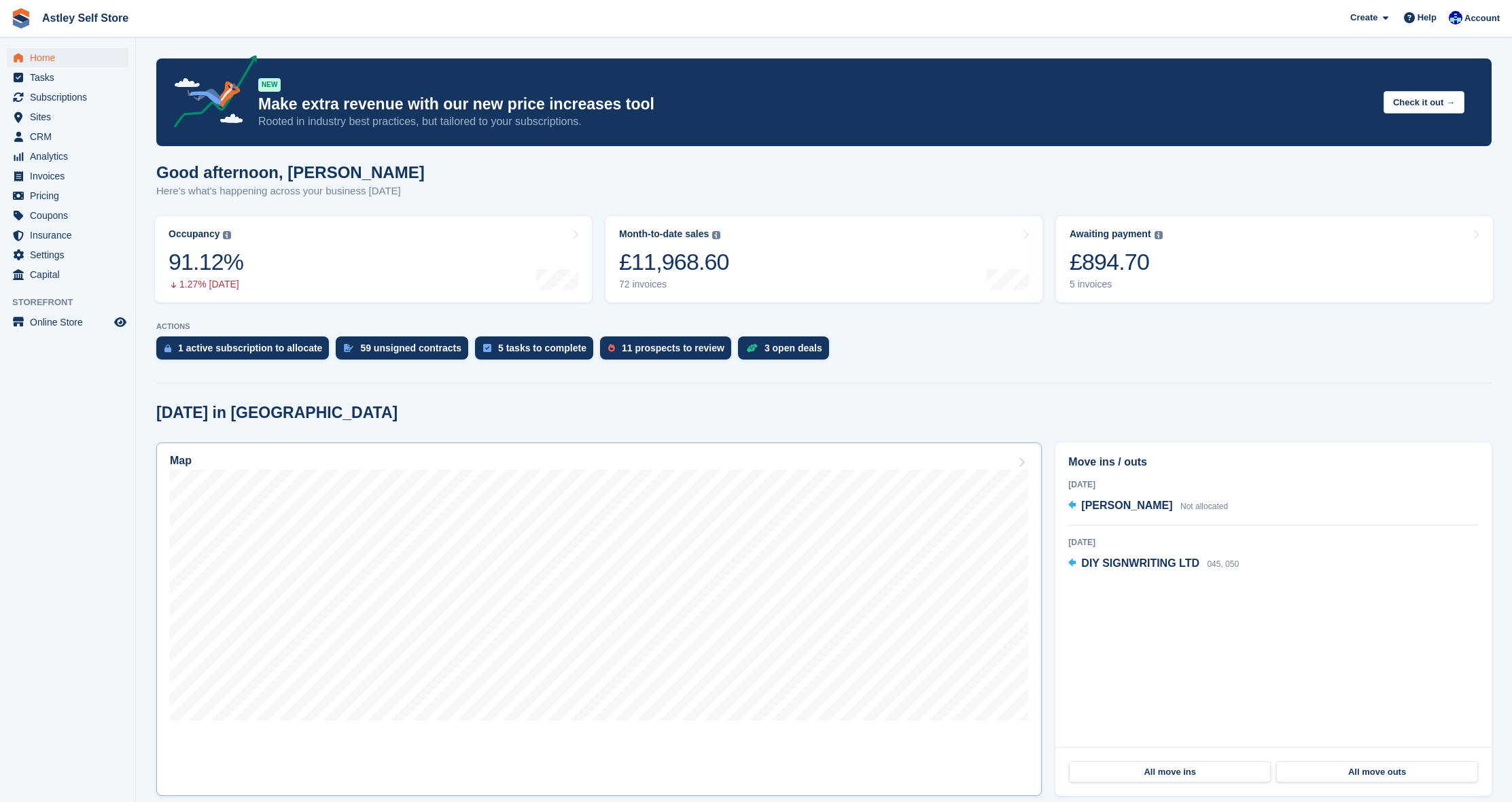
scroll to position [322, 0]
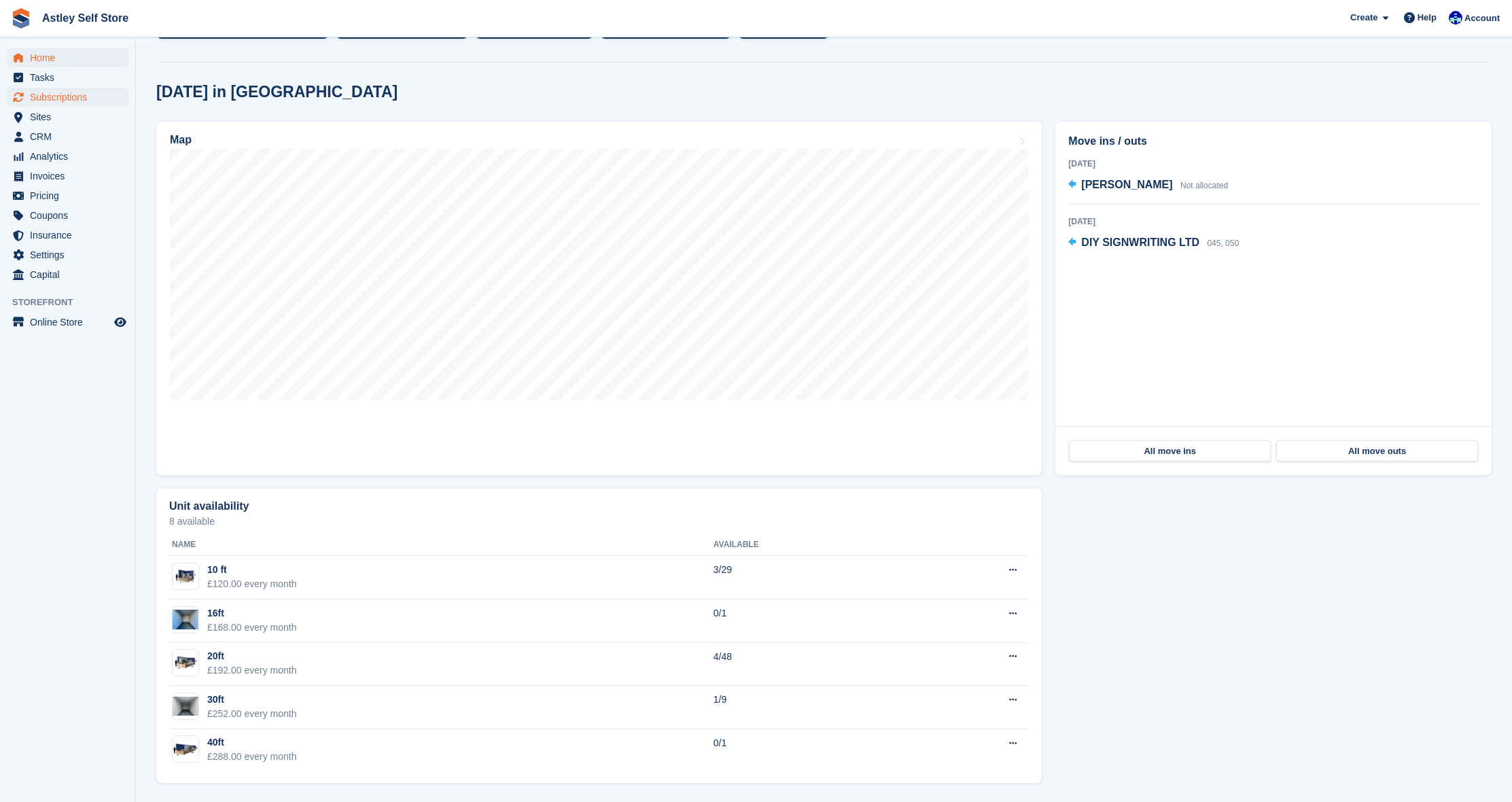
click at [53, 95] on span "Subscriptions" at bounding box center [71, 97] width 82 height 19
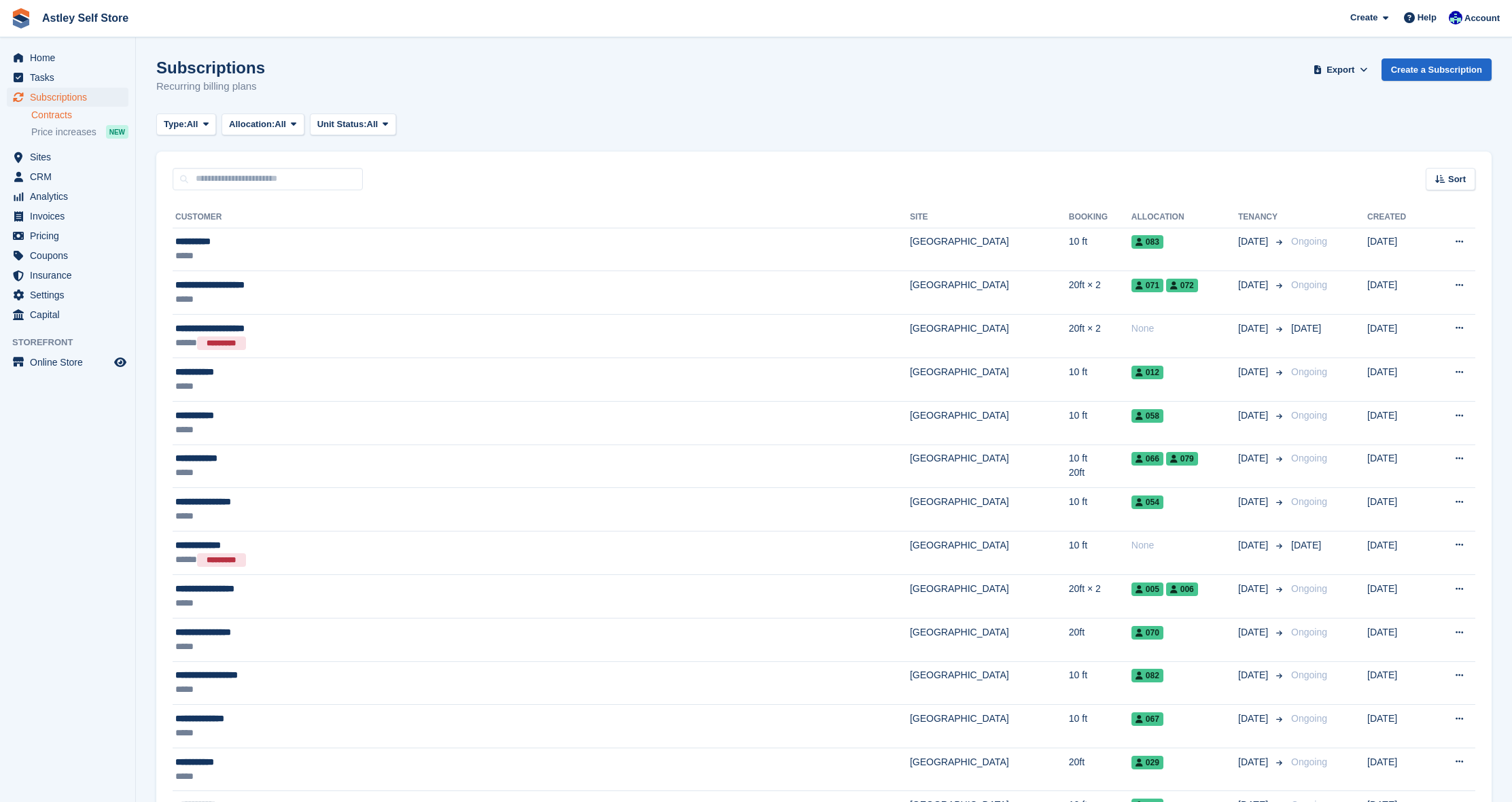
click at [51, 117] on link "Contracts" at bounding box center [80, 115] width 97 height 13
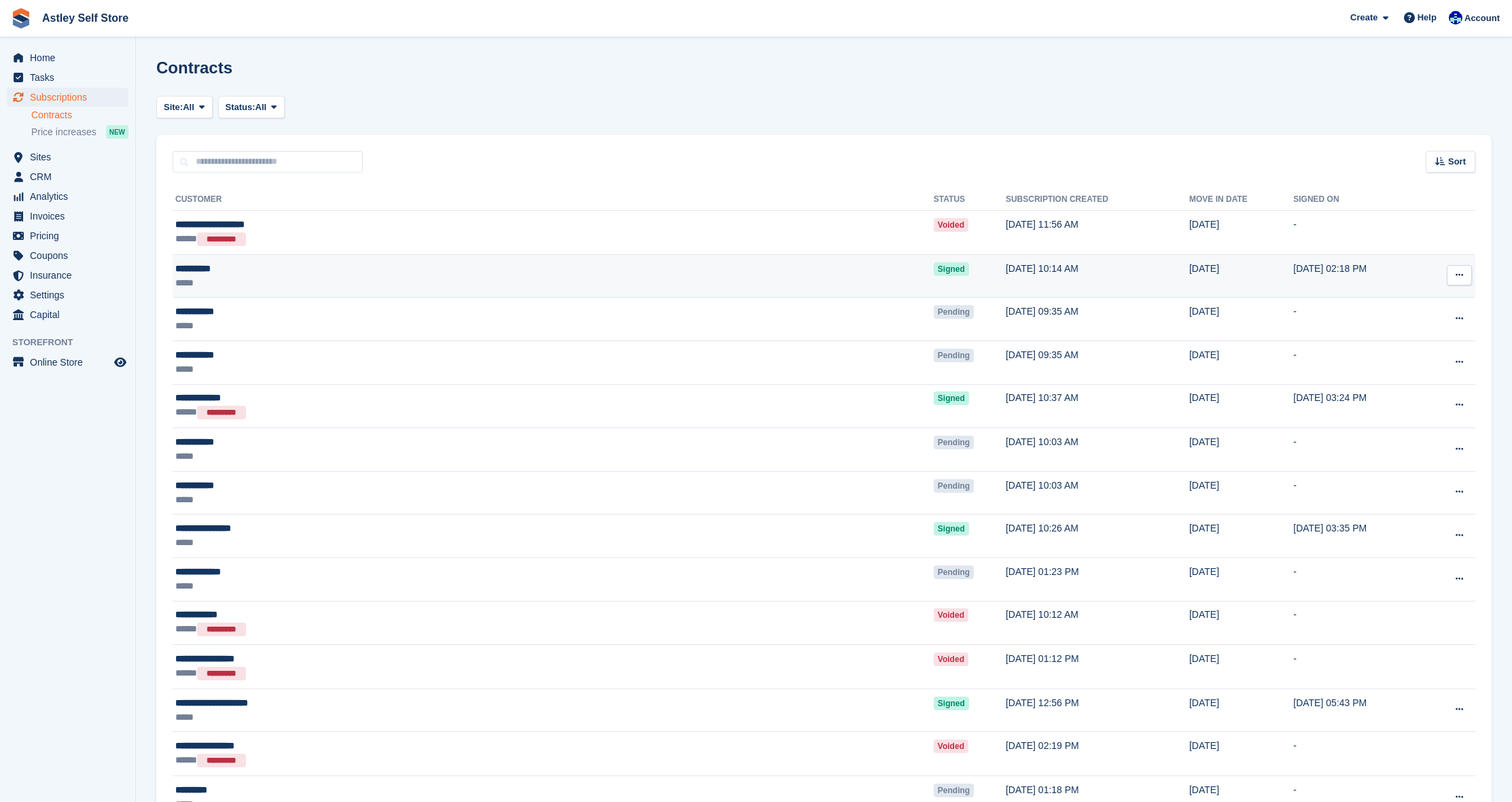
click at [316, 273] on div "**********" at bounding box center [387, 269] width 424 height 14
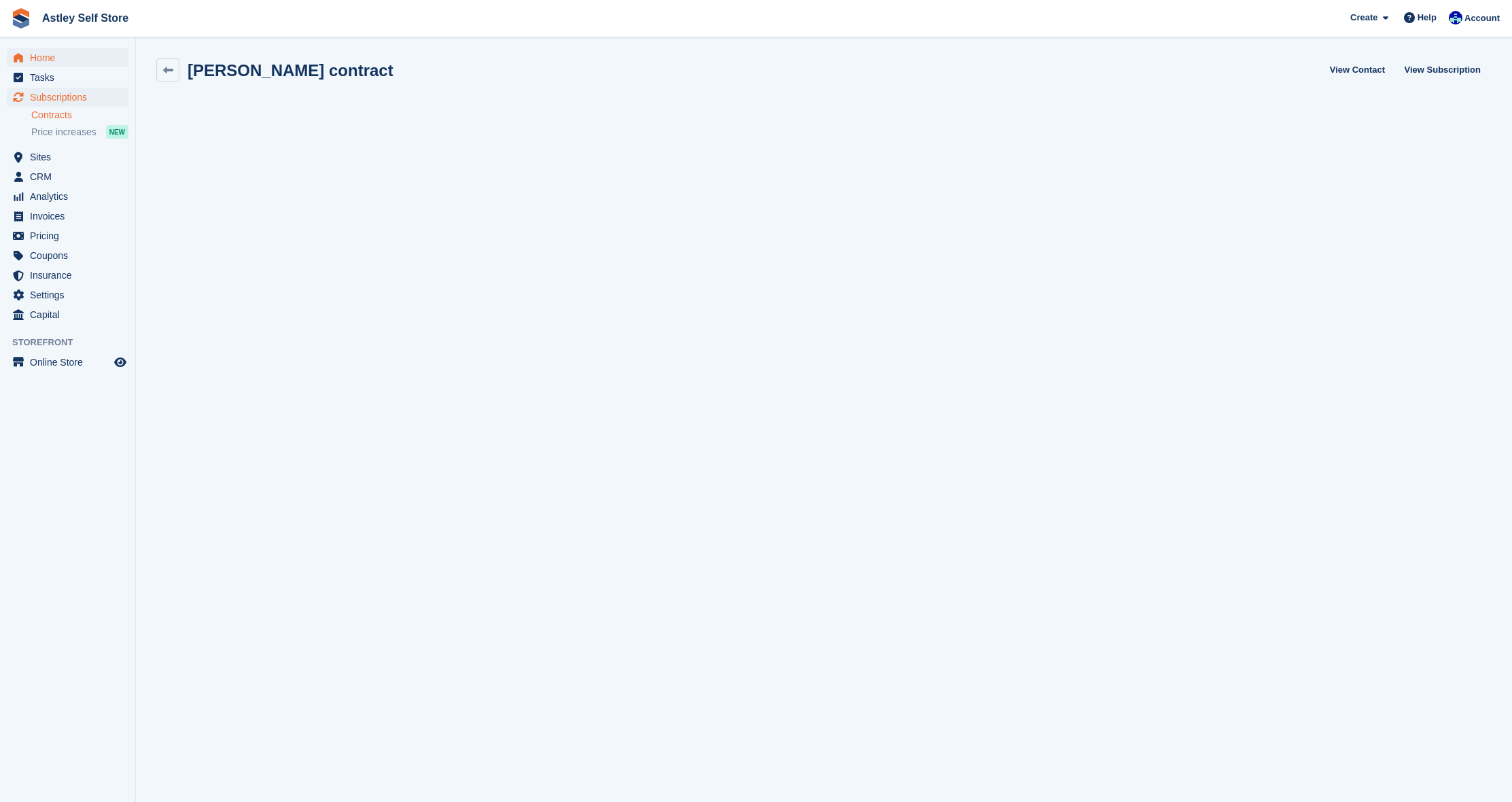
click at [53, 61] on span "Home" at bounding box center [71, 58] width 82 height 19
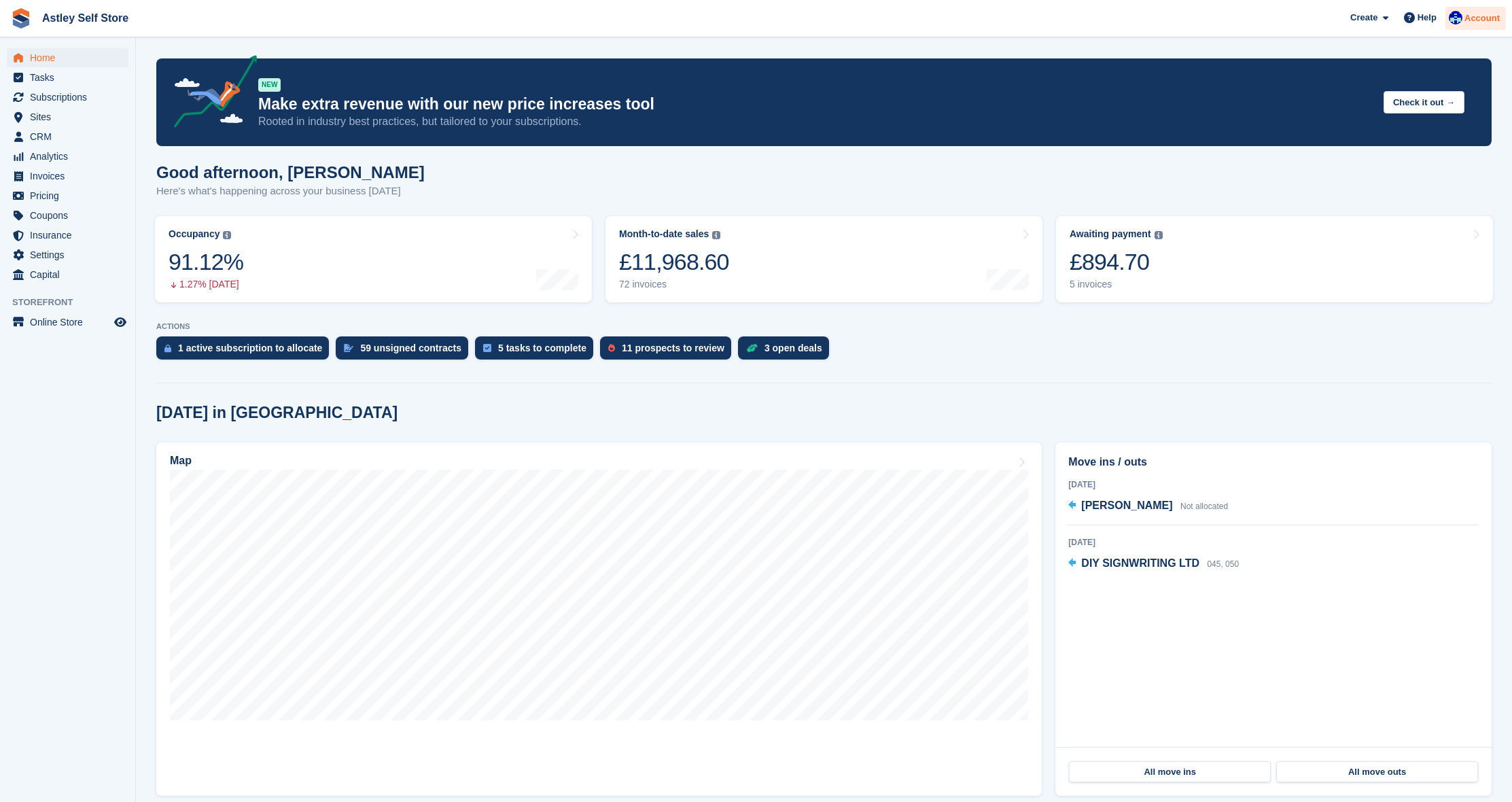
click at [1475, 27] on div "Account" at bounding box center [1476, 18] width 61 height 24
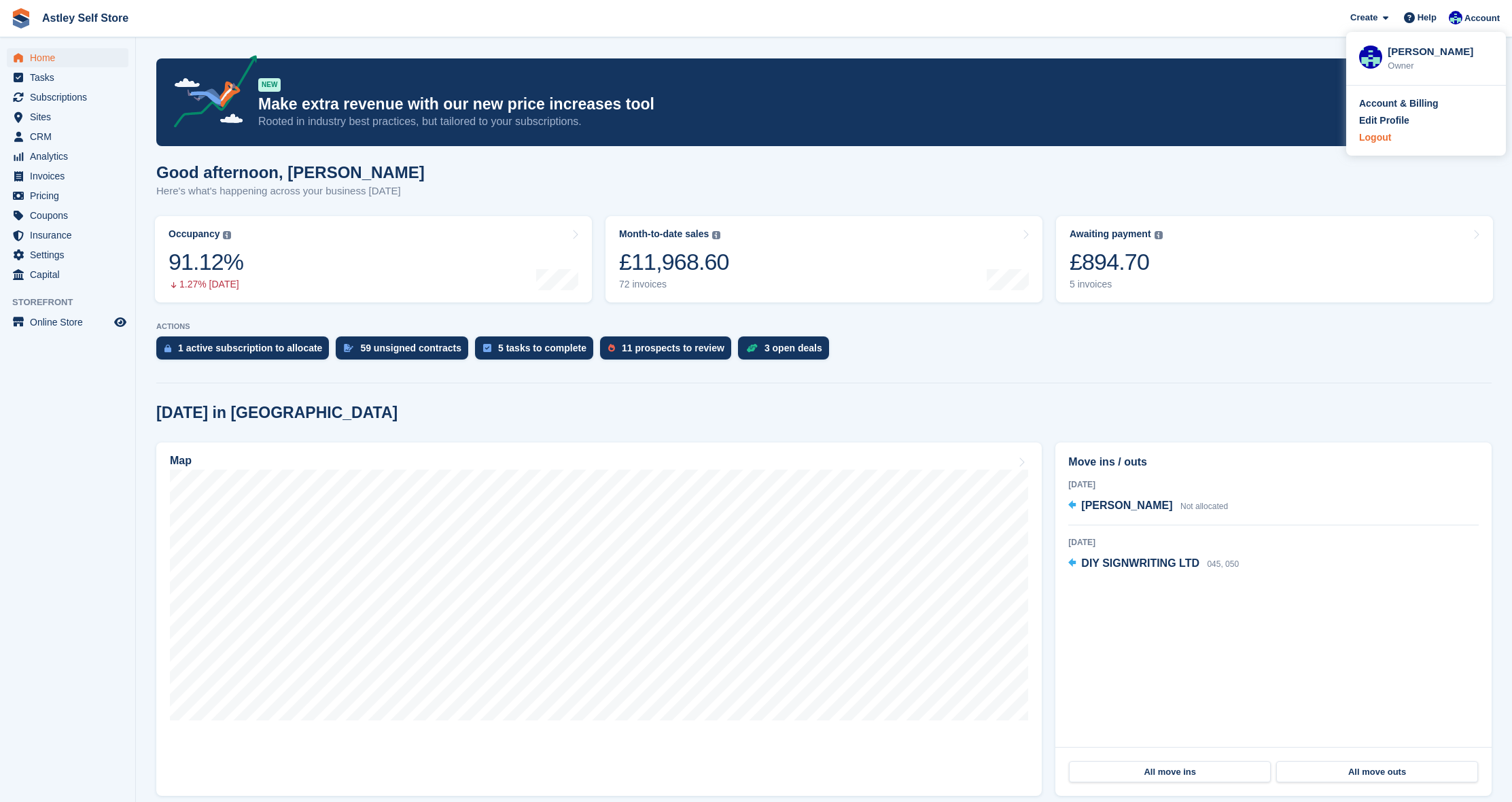
click at [1374, 136] on div "Logout" at bounding box center [1375, 137] width 32 height 14
